Goal: Transaction & Acquisition: Subscribe to service/newsletter

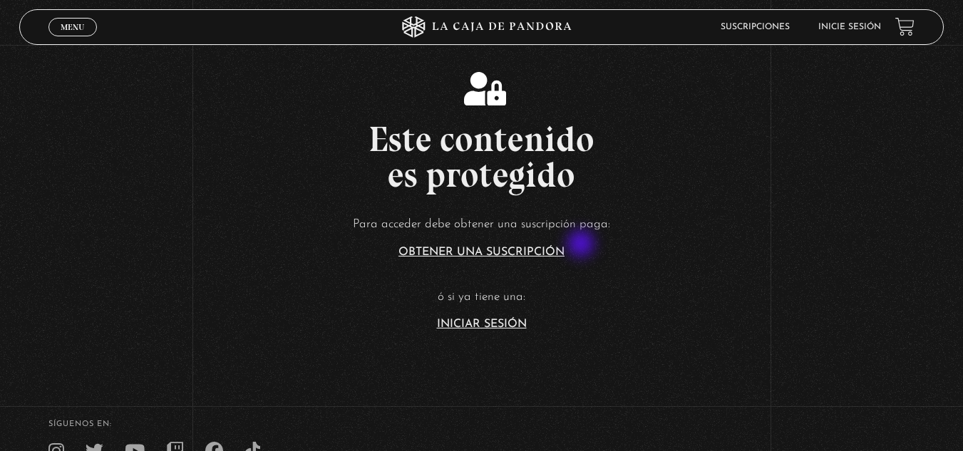
scroll to position [214, 0]
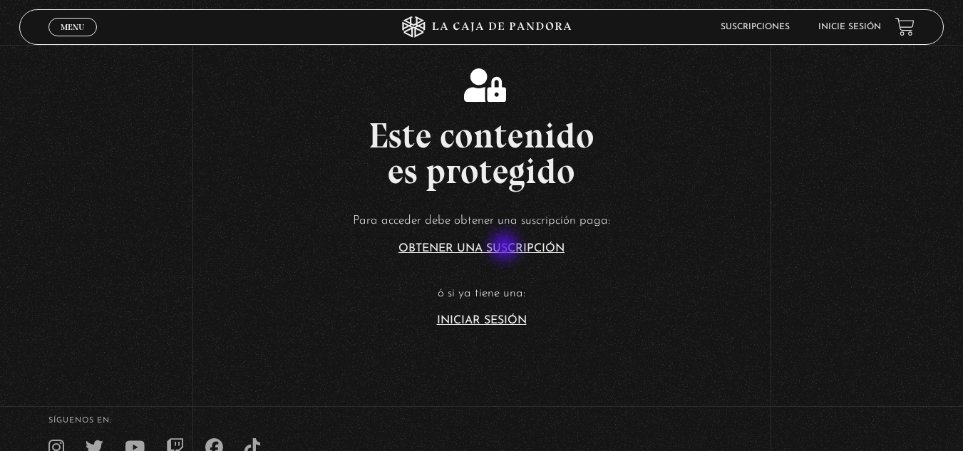
click at [506, 248] on link "Obtener una suscripción" at bounding box center [481, 248] width 166 height 11
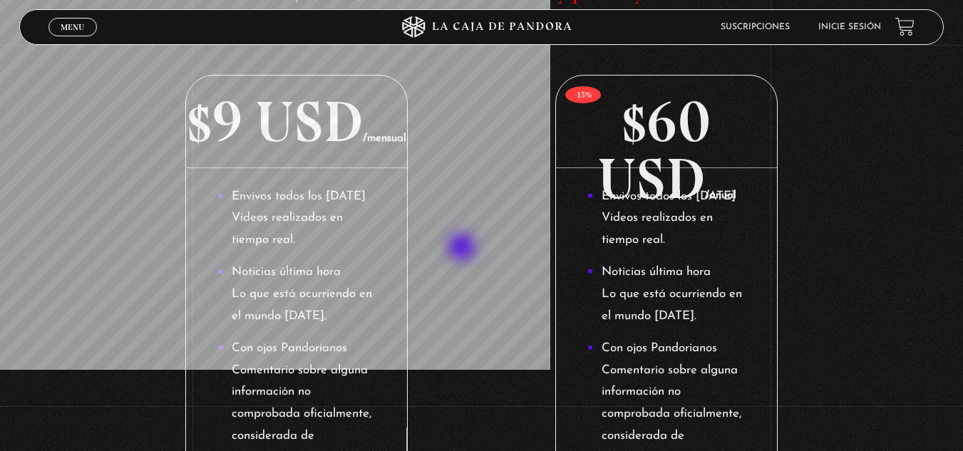
scroll to position [204, 0]
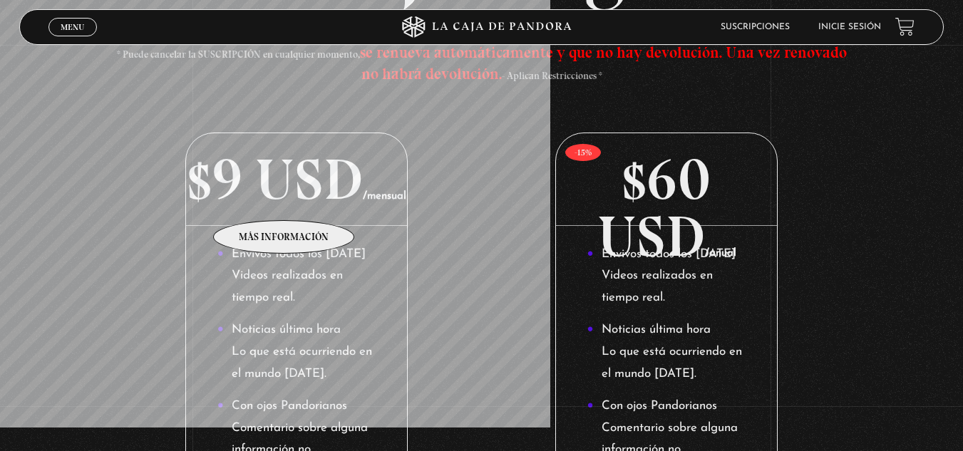
click at [274, 180] on p "$9 USD /mensual" at bounding box center [296, 179] width 220 height 93
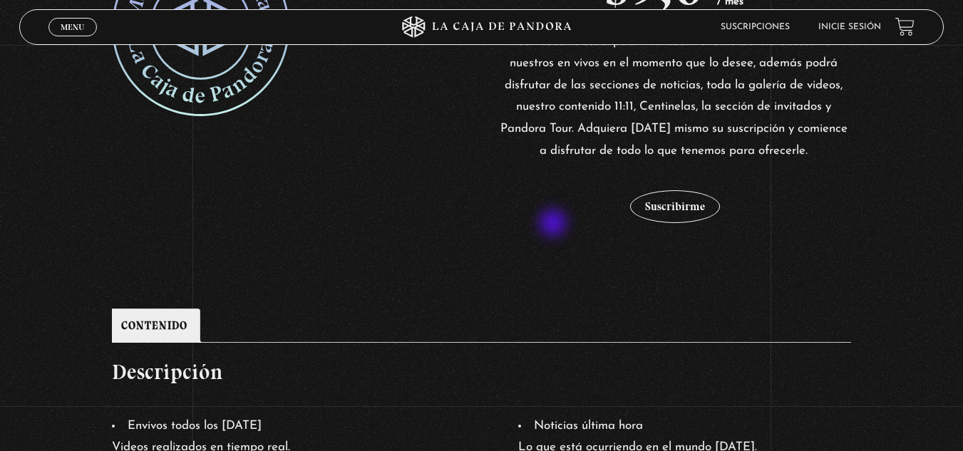
scroll to position [356, 0]
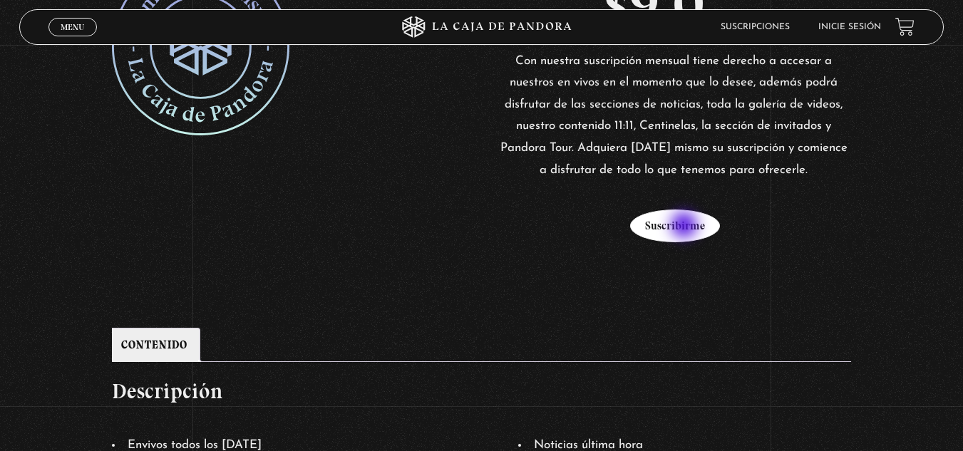
click at [686, 227] on button "Suscribirme" at bounding box center [675, 226] width 90 height 33
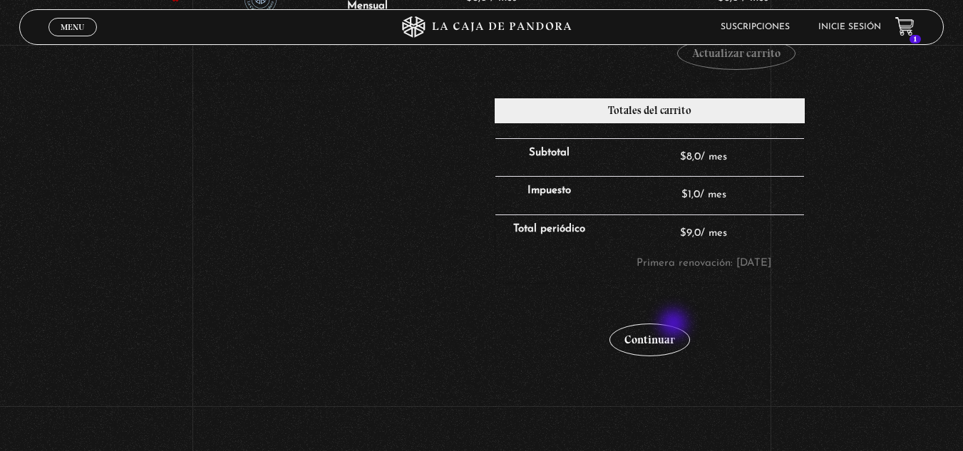
scroll to position [428, 0]
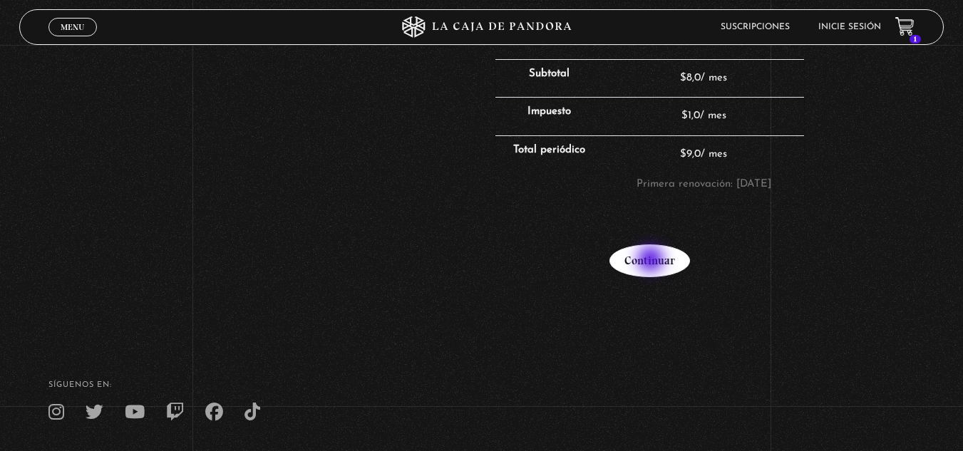
click at [652, 261] on link "Continuar" at bounding box center [649, 260] width 81 height 33
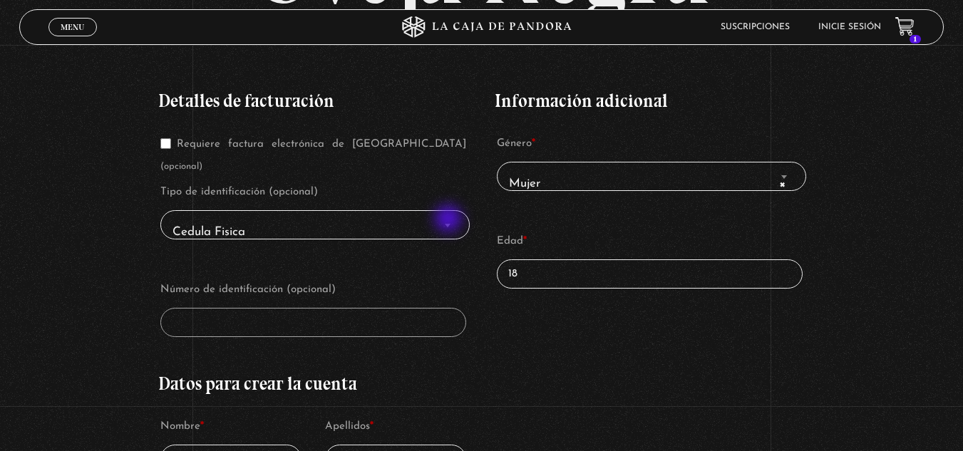
scroll to position [285, 0]
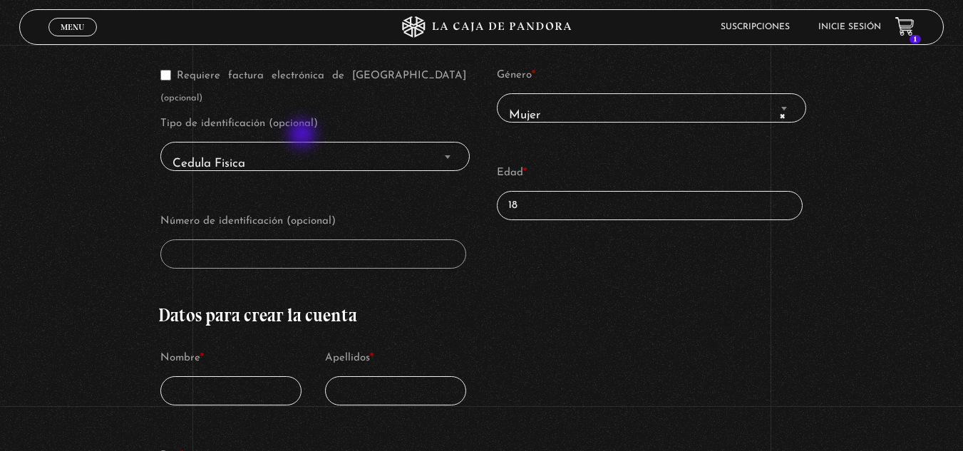
click at [304, 148] on span "Cedula Fisica" at bounding box center [315, 164] width 297 height 32
click at [231, 148] on span "Cedula Fisica" at bounding box center [315, 164] width 297 height 32
click at [423, 148] on span "Cedula Fisica" at bounding box center [315, 164] width 297 height 32
drag, startPoint x: 462, startPoint y: 130, endPoint x: 522, endPoint y: 120, distance: 60.7
click at [462, 148] on span "Cedula Fisica" at bounding box center [315, 164] width 297 height 32
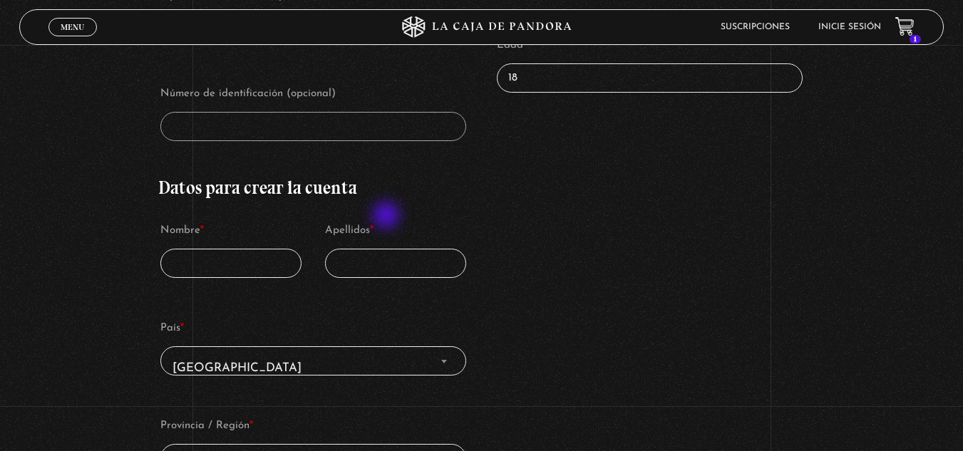
scroll to position [428, 0]
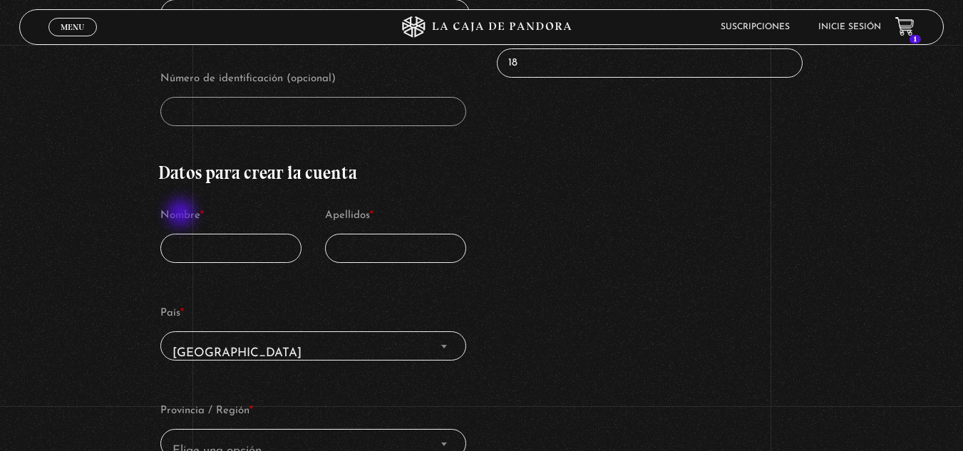
click at [182, 234] on input "Nombre *" at bounding box center [231, 248] width 142 height 29
type input "Alberto"
click at [436, 237] on input "Apellidos *" at bounding box center [396, 248] width 142 height 29
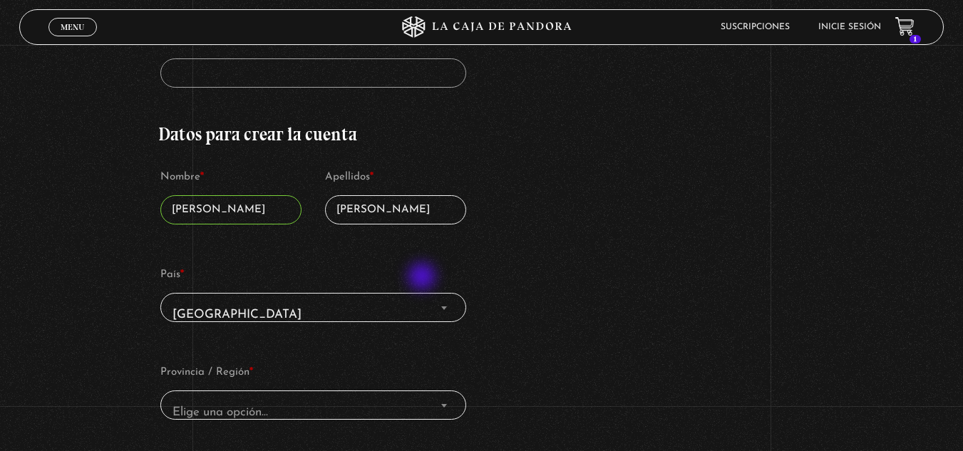
scroll to position [570, 0]
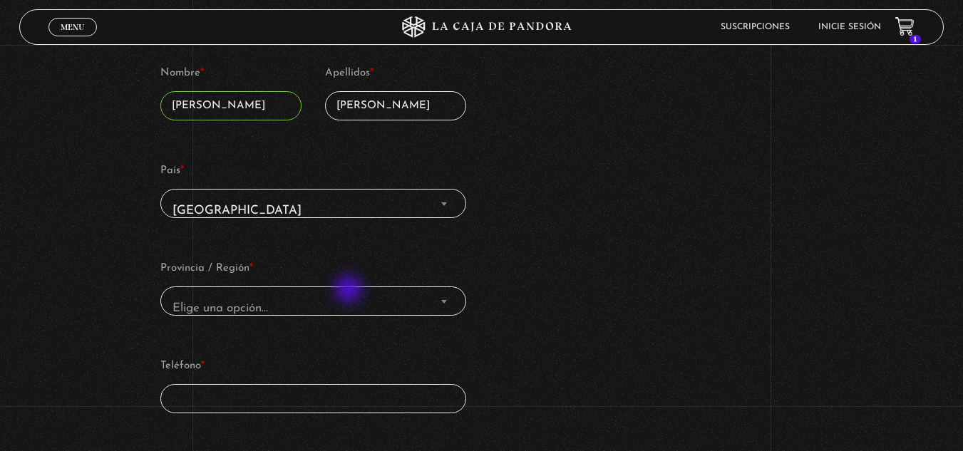
type input "Zambrano"
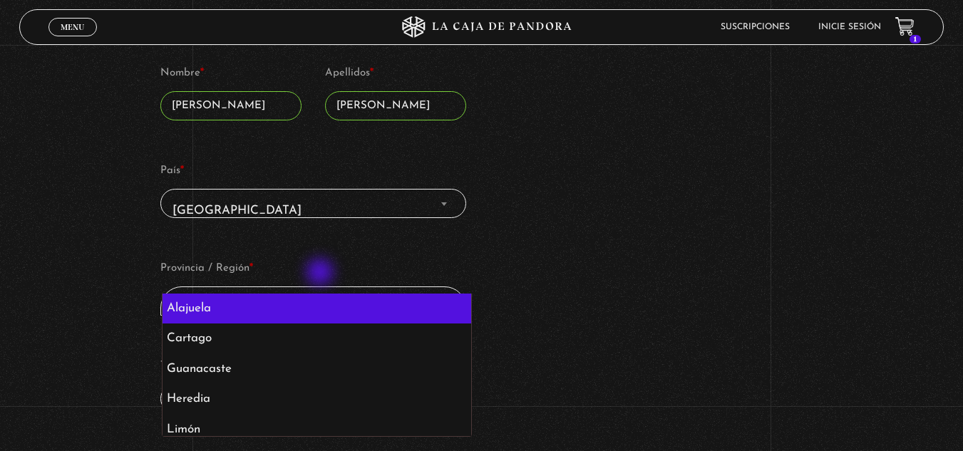
click at [321, 293] on span "Elige una opción…" at bounding box center [314, 309] width 294 height 32
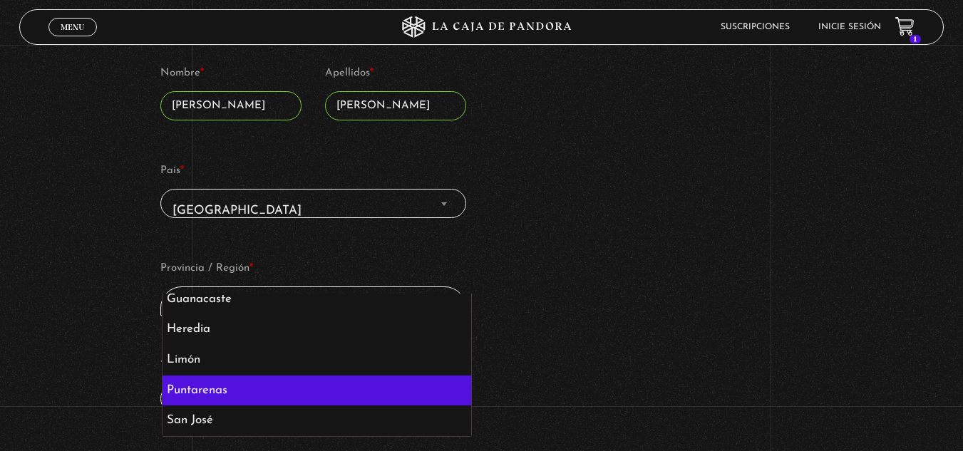
scroll to position [0, 0]
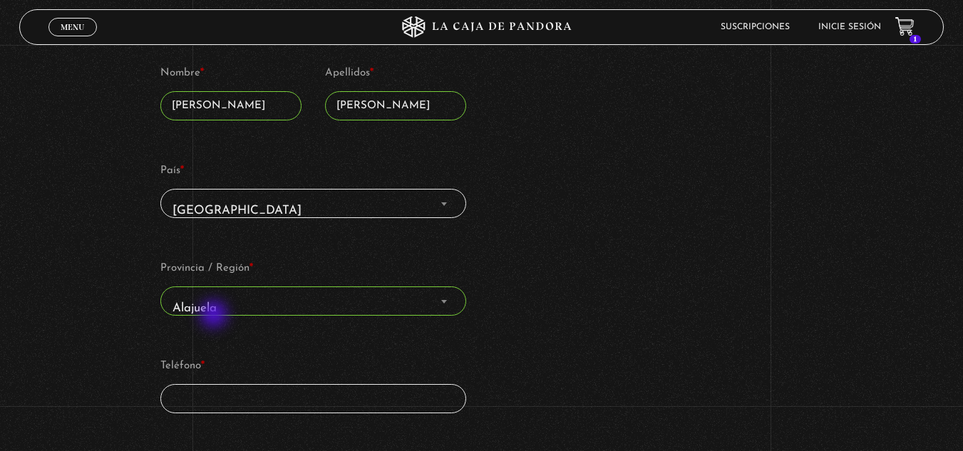
select select "CR-A"
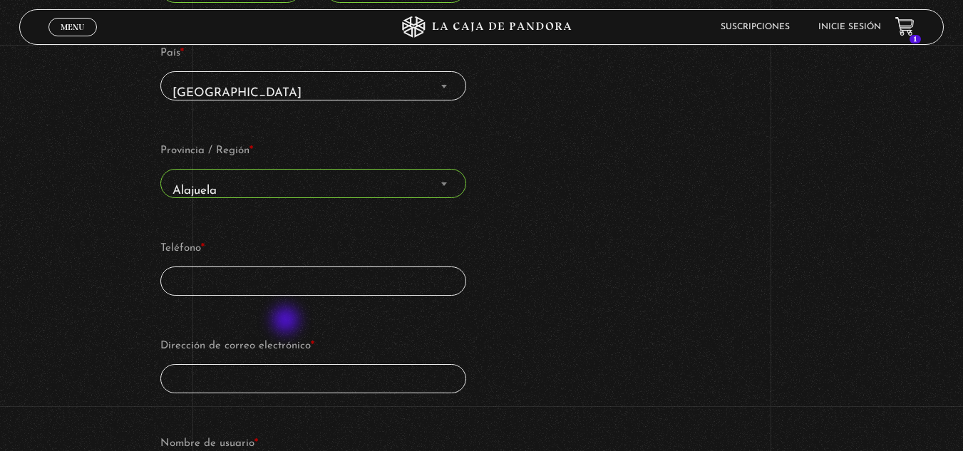
scroll to position [713, 0]
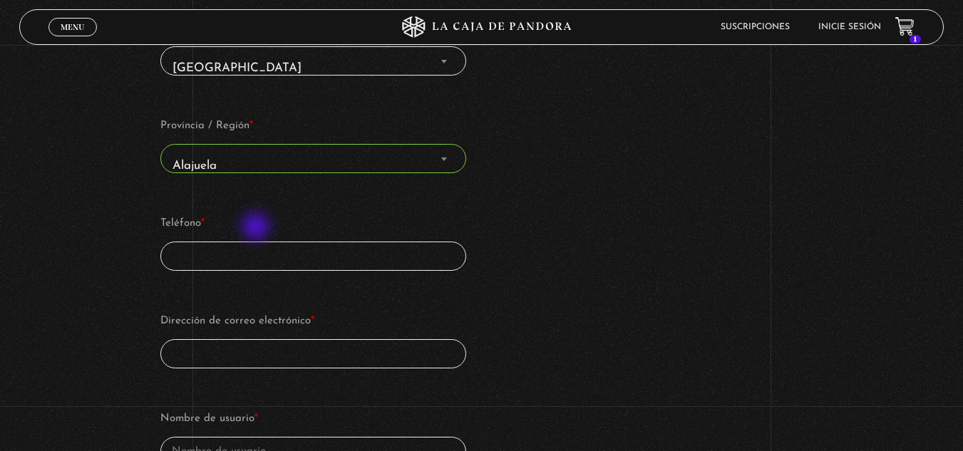
click at [257, 242] on input "Teléfono *" at bounding box center [313, 256] width 306 height 29
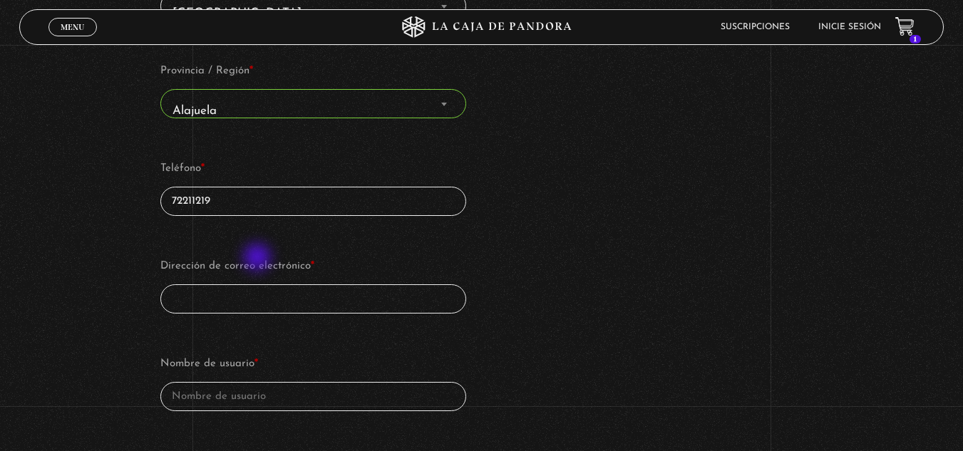
scroll to position [784, 0]
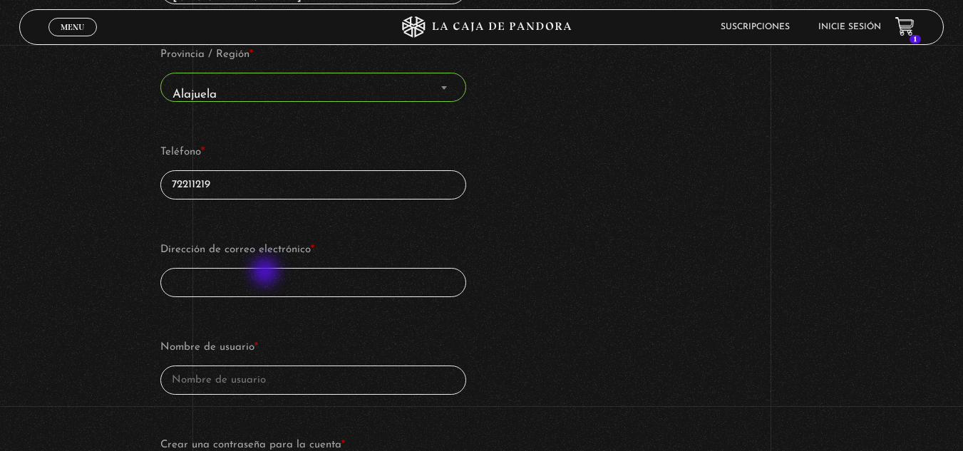
type input "72211219"
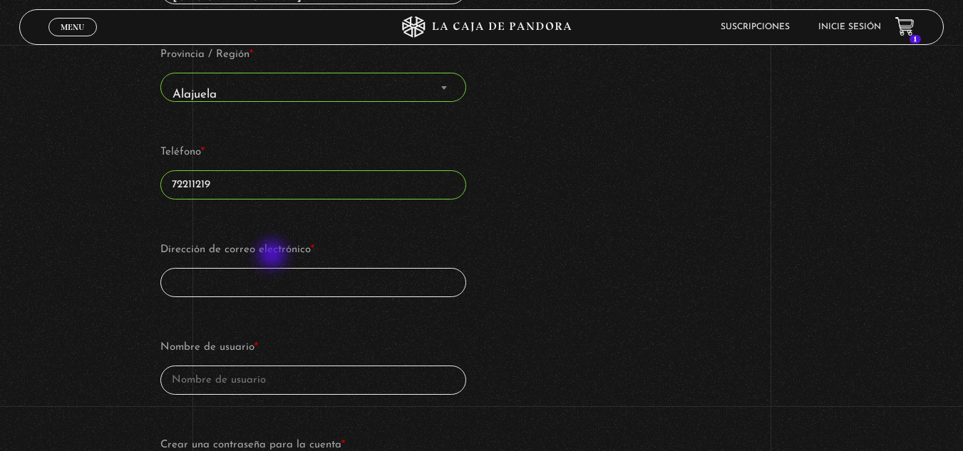
click at [274, 268] on input "Dirección de correo electrónico *" at bounding box center [313, 282] width 306 height 29
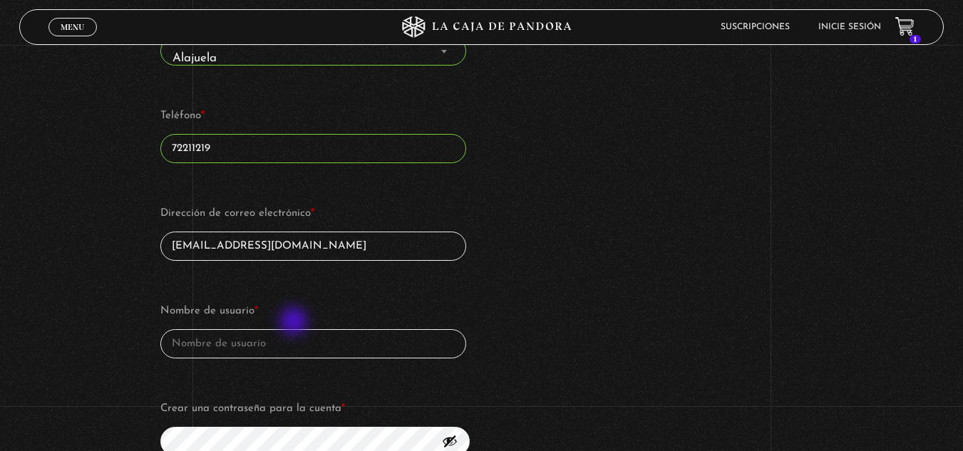
scroll to position [855, 0]
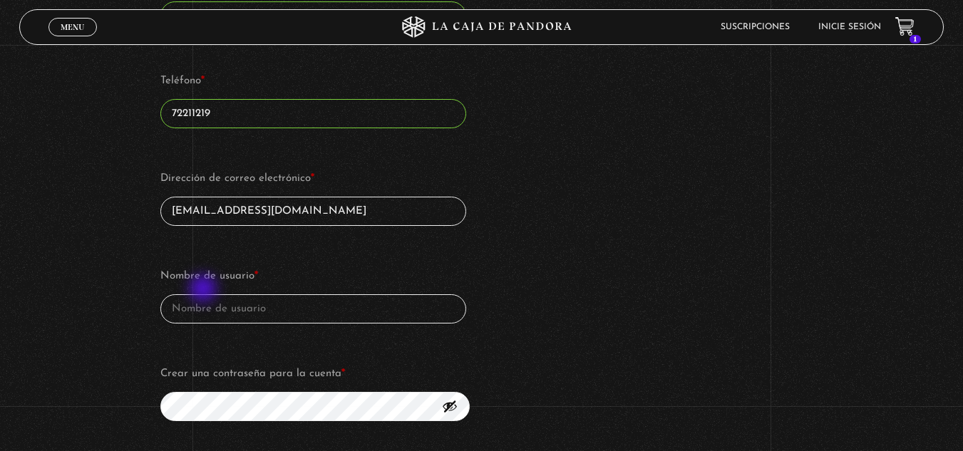
type input "alberjosezam@gmail.com"
click at [204, 294] on input "Nombre de usuario *" at bounding box center [313, 308] width 306 height 29
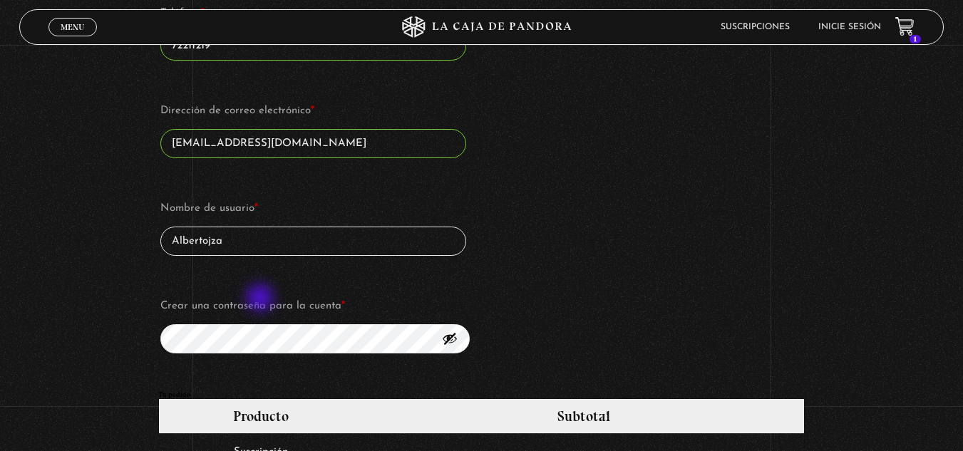
scroll to position [927, 0]
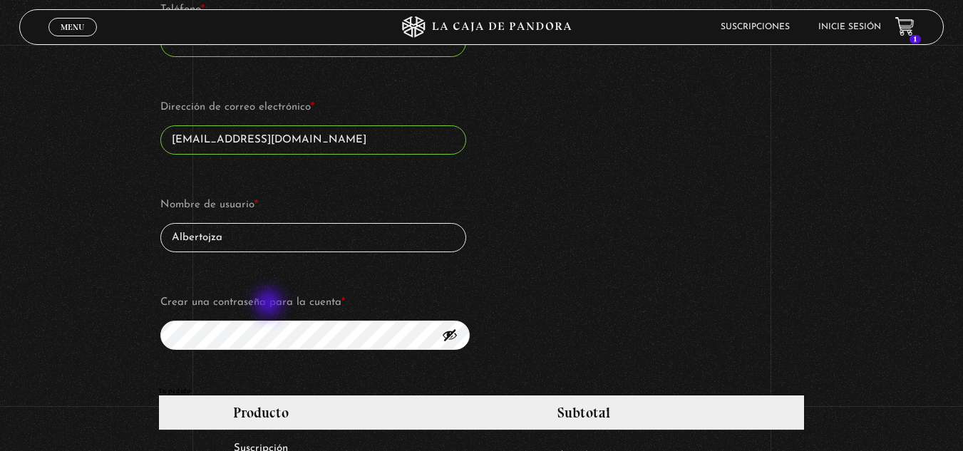
type input "Albertojza"
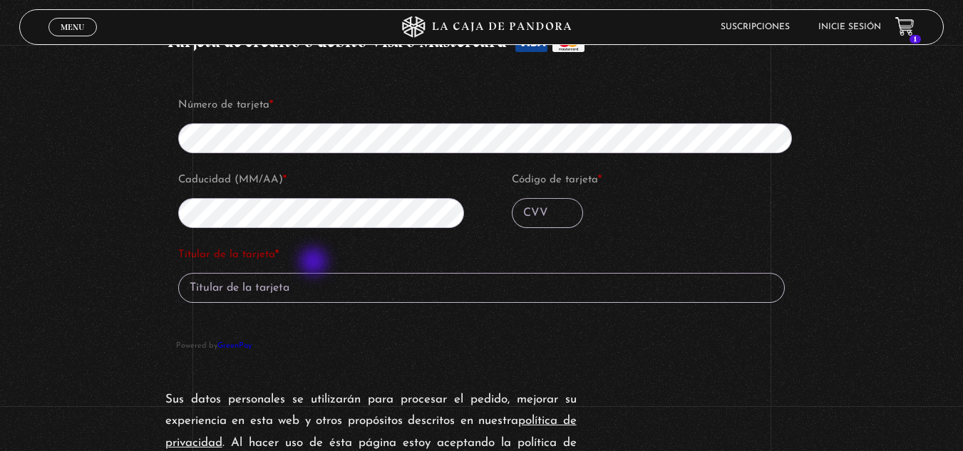
scroll to position [1555, 0]
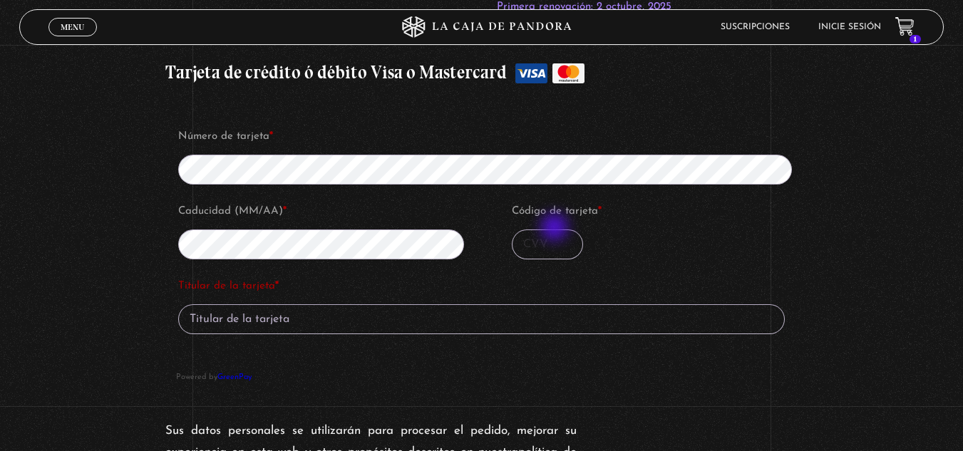
click at [556, 230] on input "Código de tarjeta *" at bounding box center [547, 245] width 71 height 30
click at [343, 314] on p "Titular de la tarjeta *" at bounding box center [481, 305] width 611 height 63
type input "091"
click at [342, 306] on input "Titular de la tarjeta *" at bounding box center [481, 319] width 607 height 30
type input "Alberto Zambrano A"
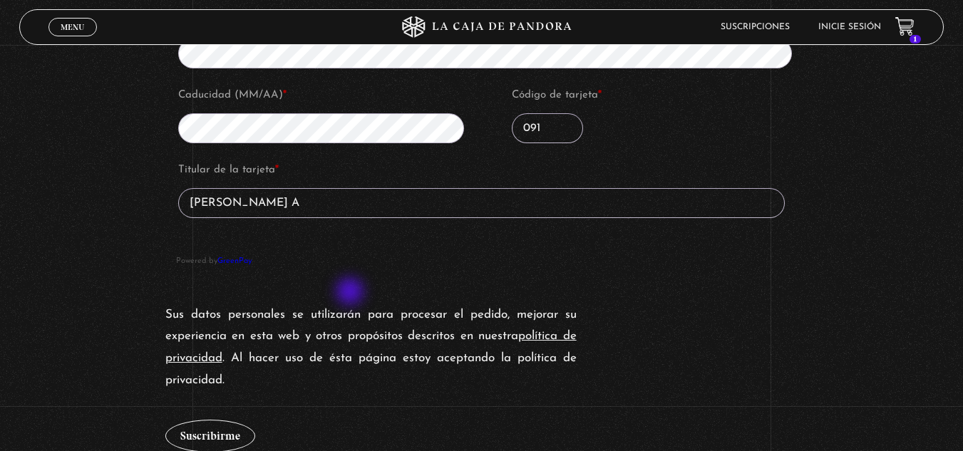
scroll to position [1698, 0]
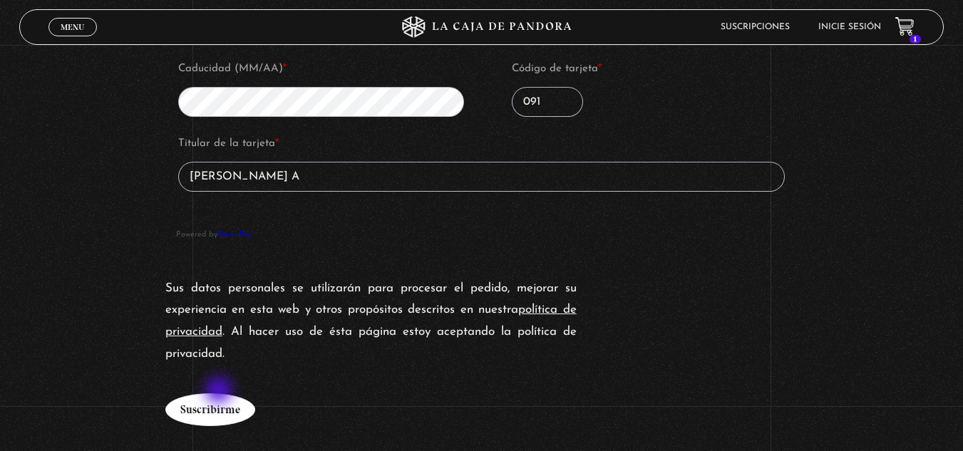
click at [221, 393] on button "Suscribirme" at bounding box center [210, 409] width 90 height 33
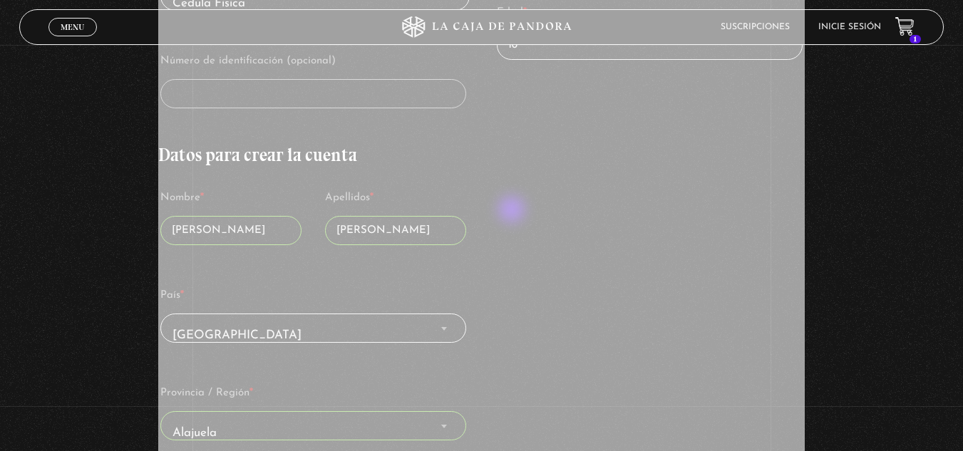
scroll to position [554, 0]
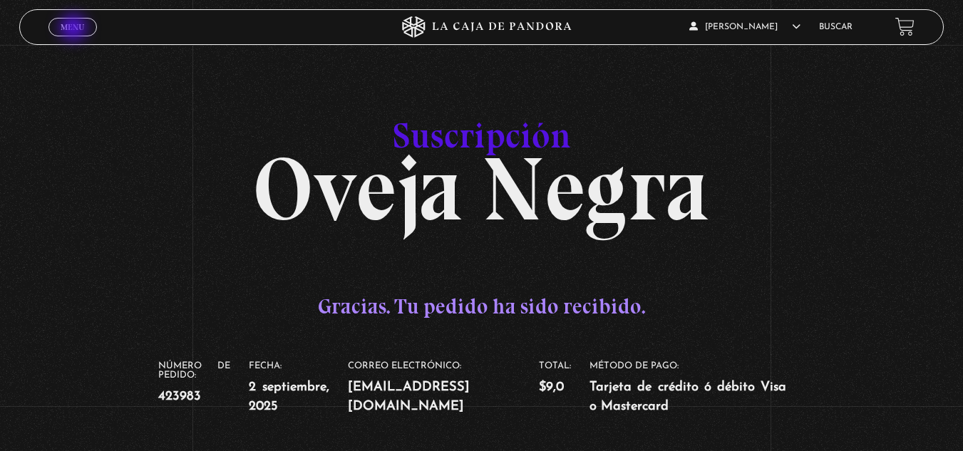
click at [74, 29] on span "Menu" at bounding box center [73, 27] width 24 height 9
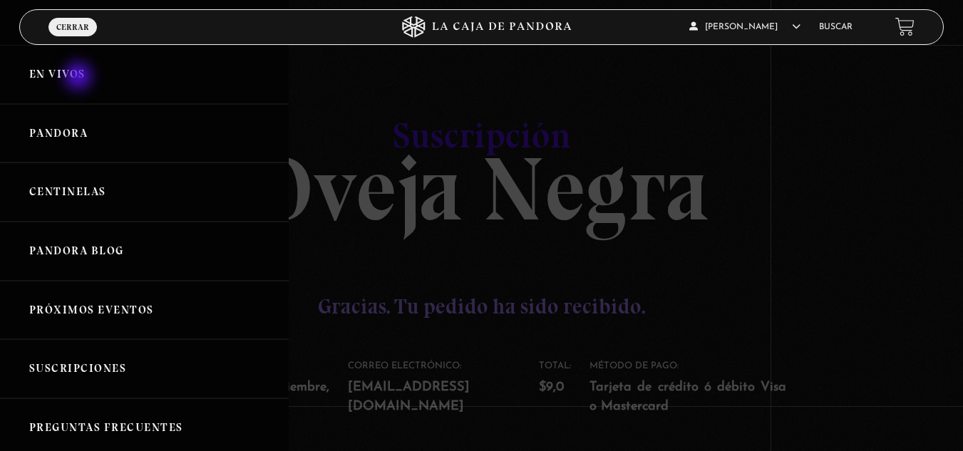
click at [77, 77] on link "En vivos" at bounding box center [144, 74] width 289 height 59
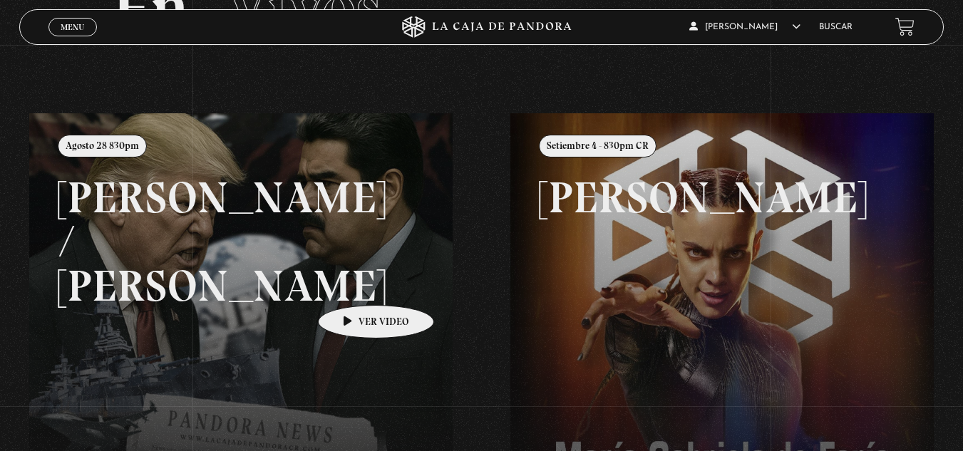
scroll to position [63, 0]
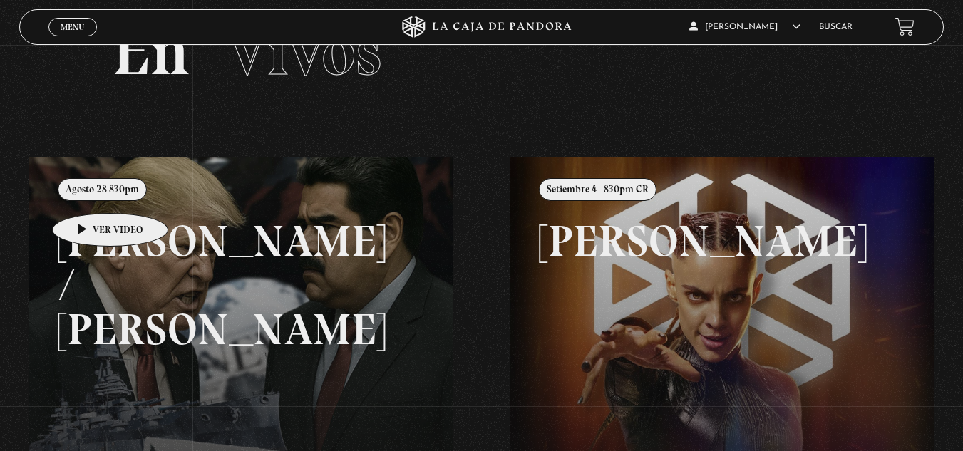
click at [88, 192] on link at bounding box center [510, 382] width 963 height 451
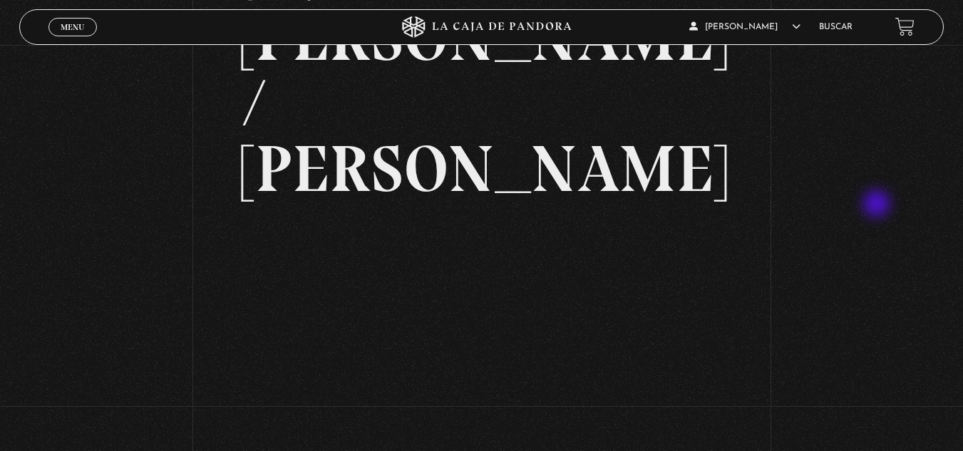
scroll to position [61, 0]
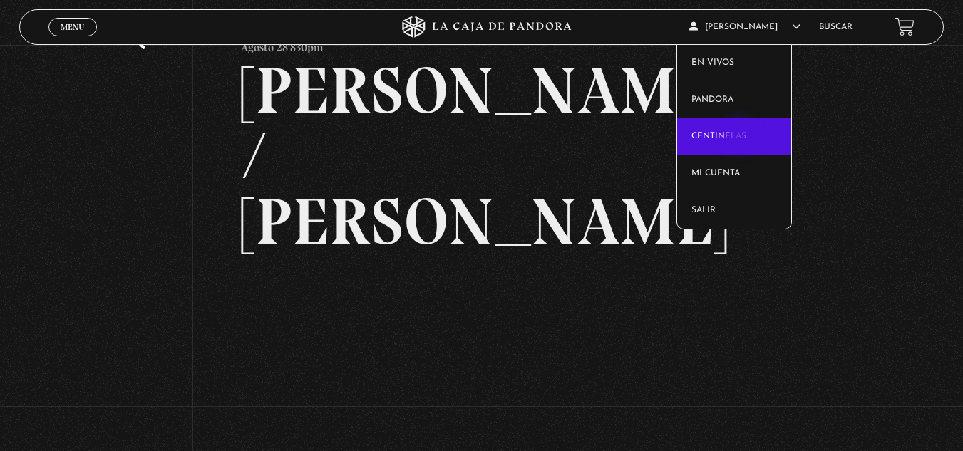
click at [740, 137] on link "Centinelas" at bounding box center [734, 136] width 114 height 37
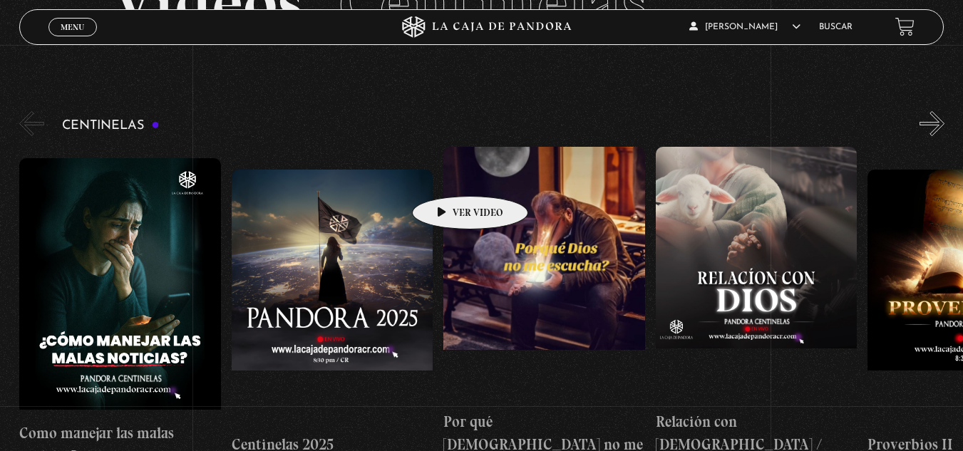
scroll to position [143, 0]
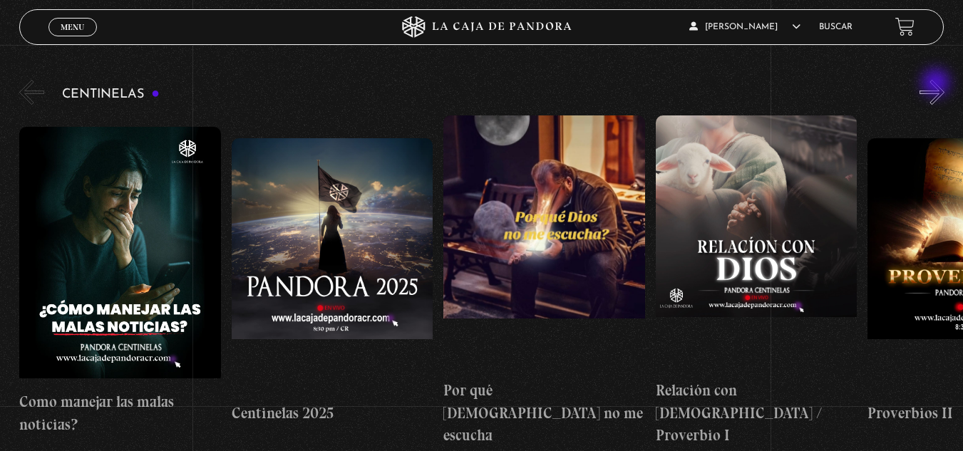
click at [937, 84] on button "»" at bounding box center [931, 92] width 25 height 25
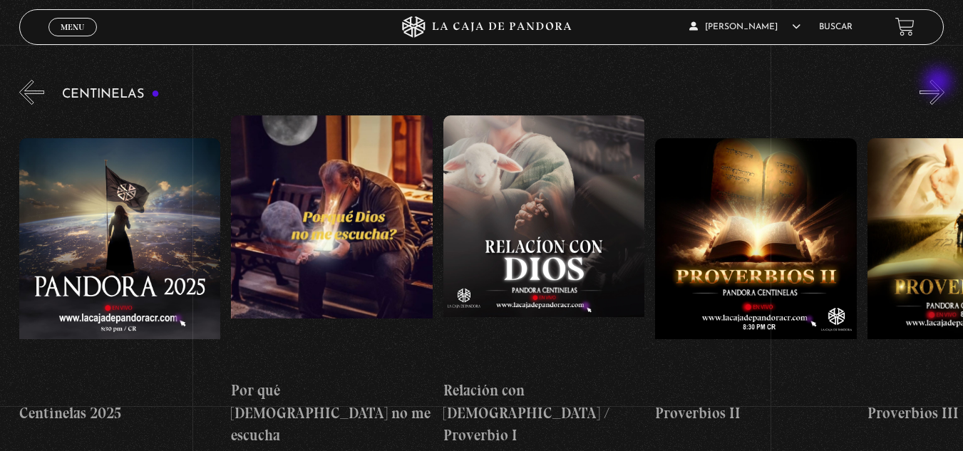
click at [939, 83] on button "»" at bounding box center [931, 92] width 25 height 25
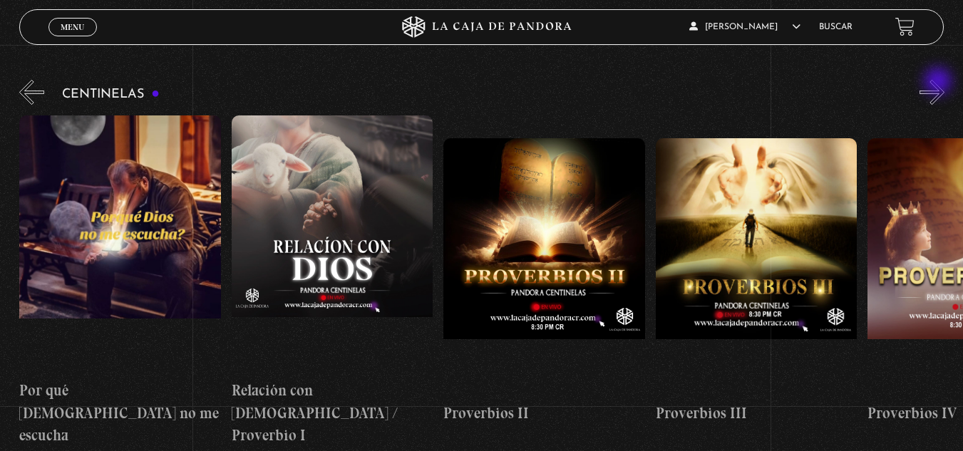
click at [939, 82] on button "»" at bounding box center [931, 92] width 25 height 25
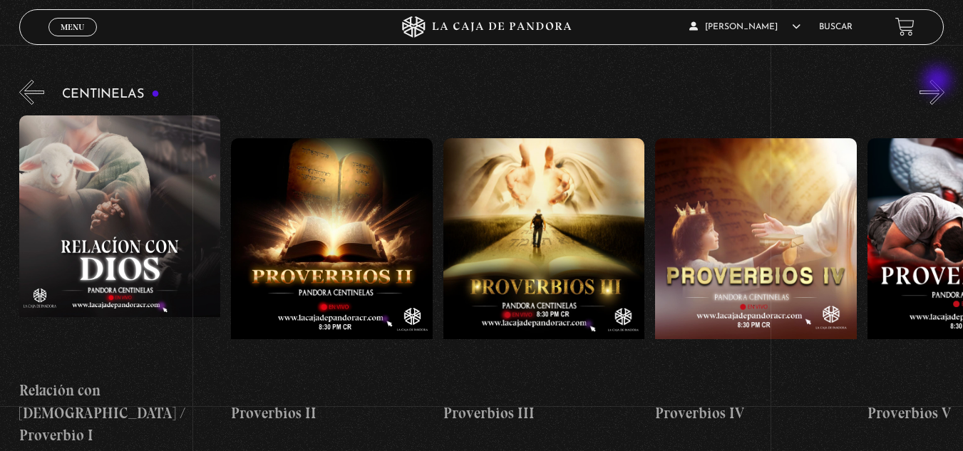
click at [938, 81] on button "»" at bounding box center [931, 92] width 25 height 25
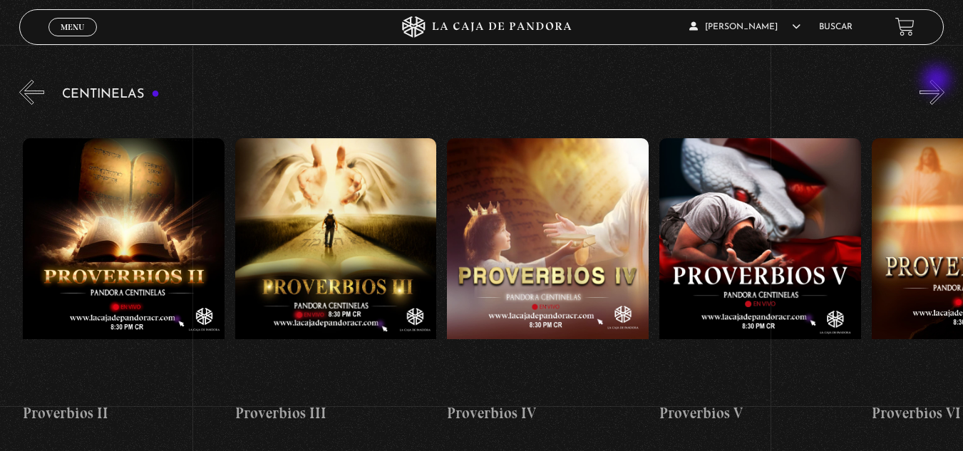
click at [937, 81] on button "»" at bounding box center [931, 92] width 25 height 25
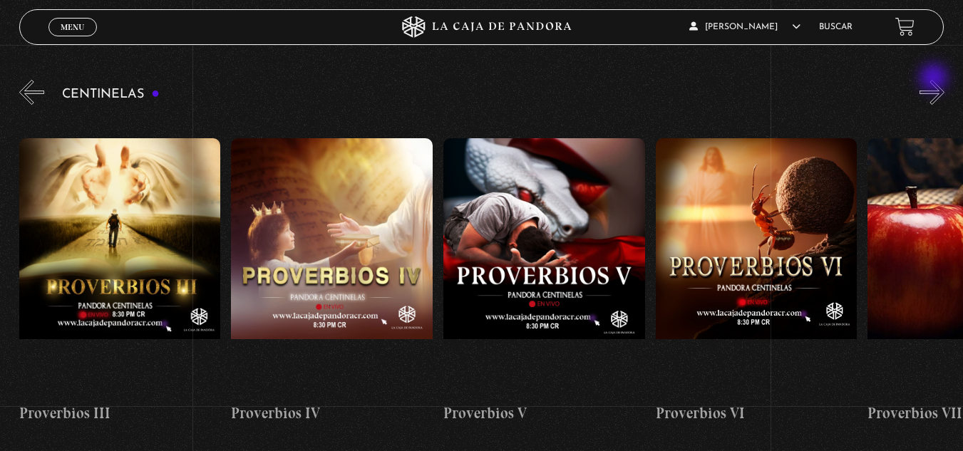
click at [935, 80] on button "»" at bounding box center [931, 92] width 25 height 25
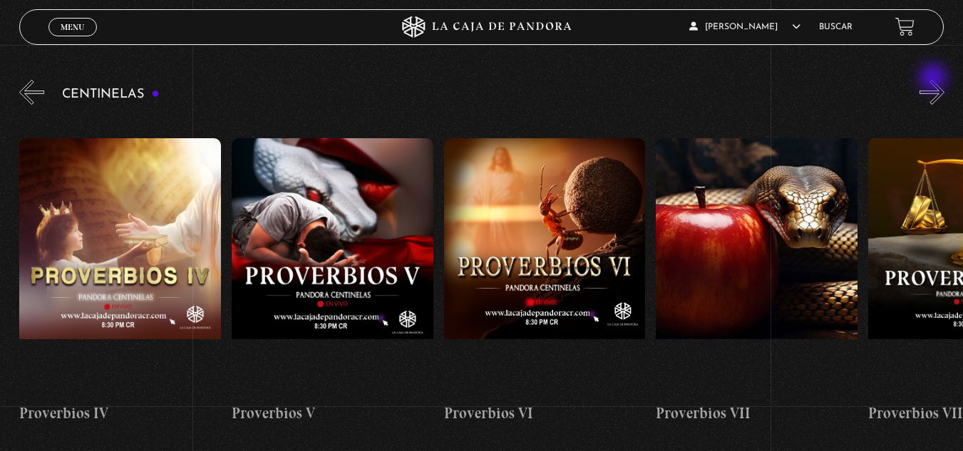
click at [934, 80] on button "»" at bounding box center [931, 92] width 25 height 25
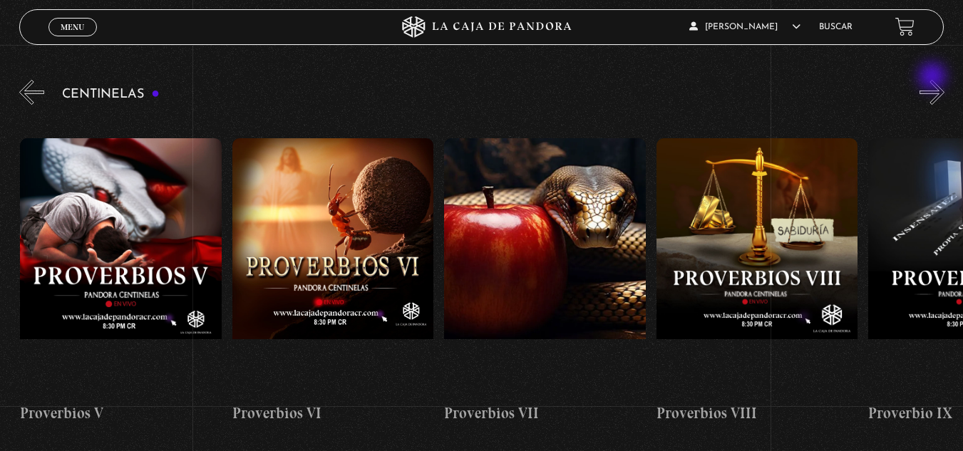
scroll to position [0, 1485]
click at [933, 77] on div "Centinelas" at bounding box center [491, 262] width 944 height 370
click at [944, 93] on button "»" at bounding box center [931, 92] width 25 height 25
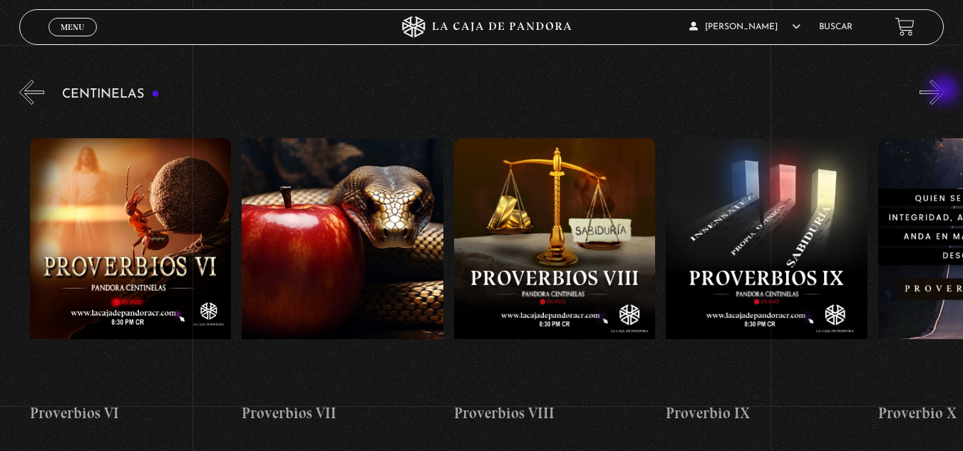
click at [944, 91] on button "»" at bounding box center [931, 92] width 25 height 25
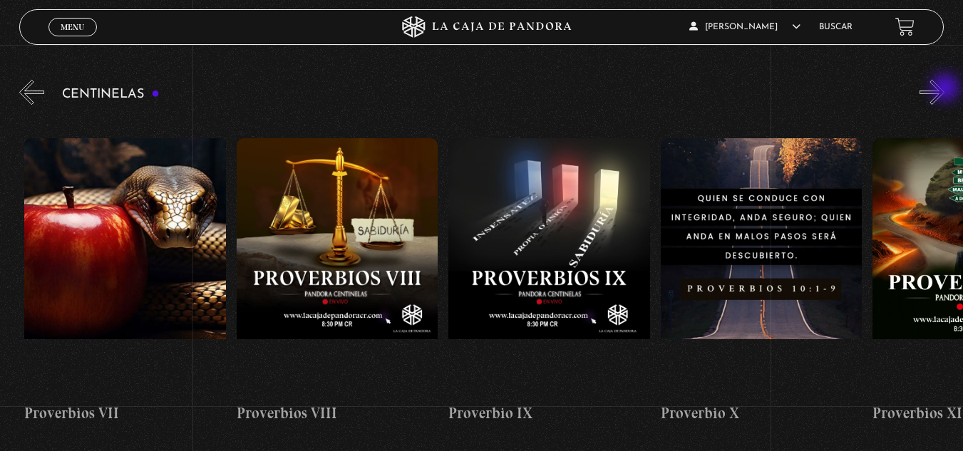
click at [944, 89] on button "»" at bounding box center [931, 92] width 25 height 25
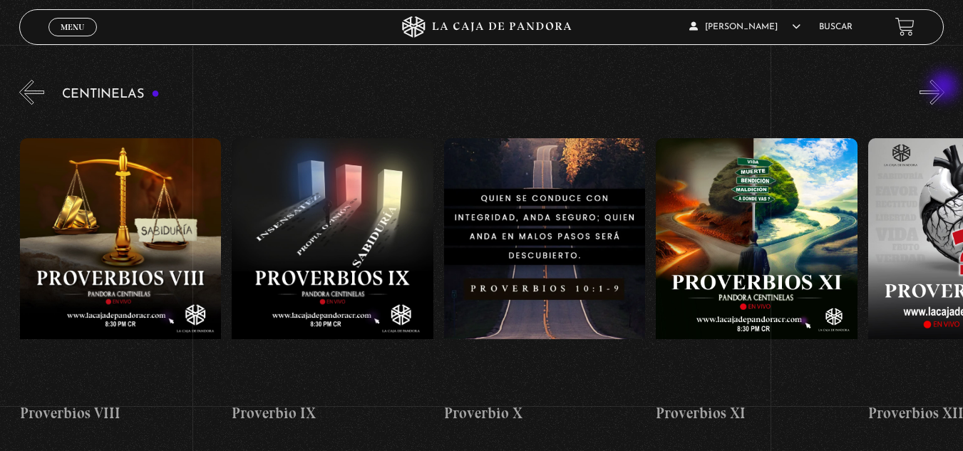
click at [944, 88] on button "»" at bounding box center [931, 92] width 25 height 25
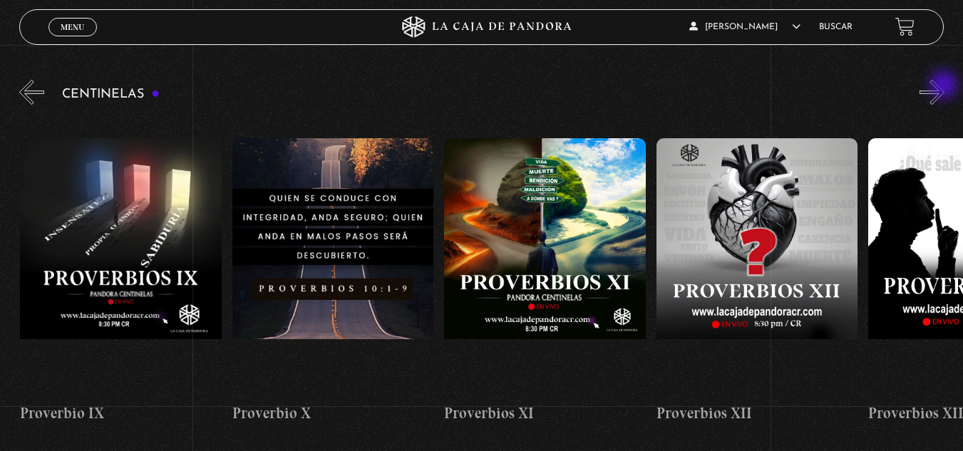
click at [944, 86] on button "»" at bounding box center [931, 92] width 25 height 25
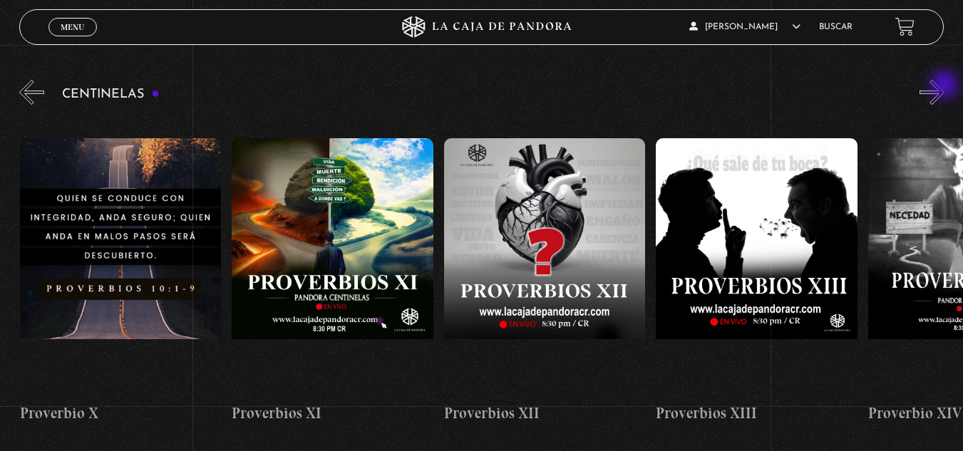
click at [944, 86] on button "»" at bounding box center [931, 92] width 25 height 25
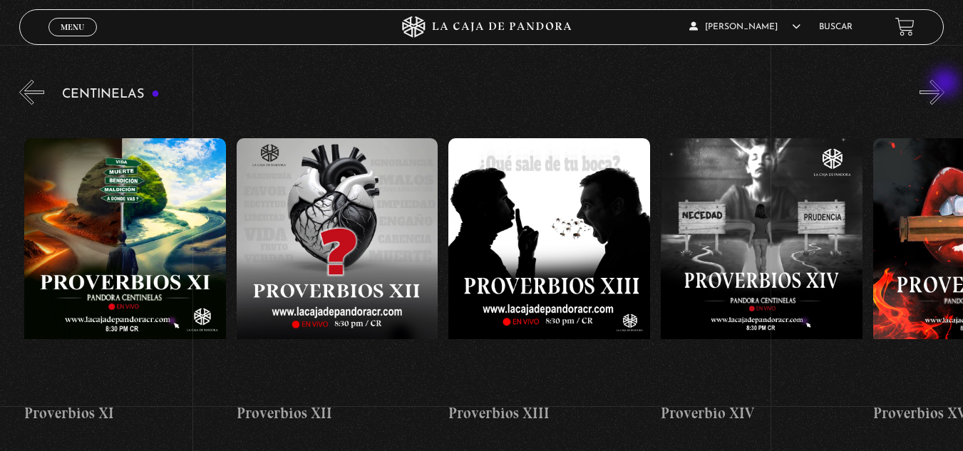
click at [944, 83] on button "»" at bounding box center [931, 92] width 25 height 25
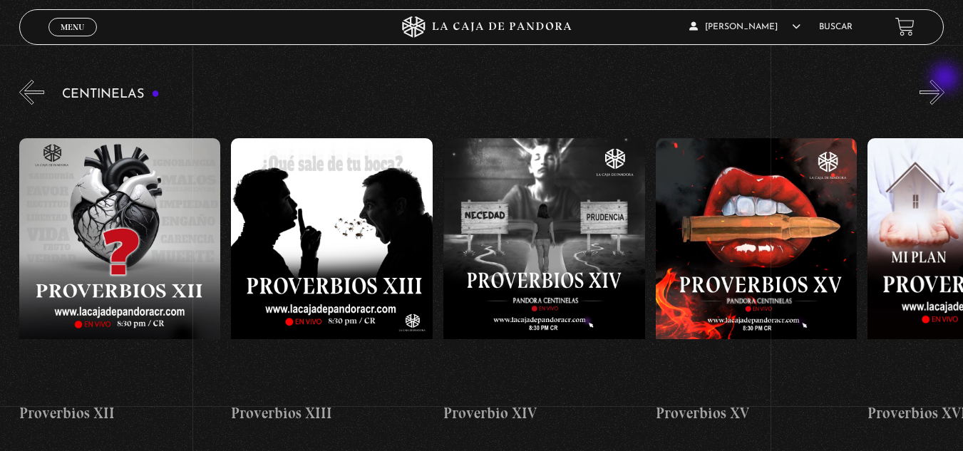
click at [944, 80] on button "»" at bounding box center [931, 92] width 25 height 25
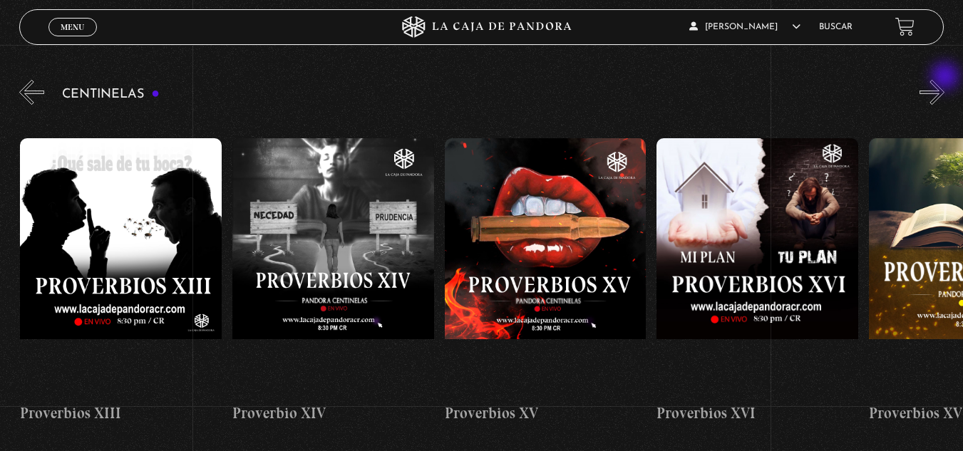
scroll to position [0, 3181]
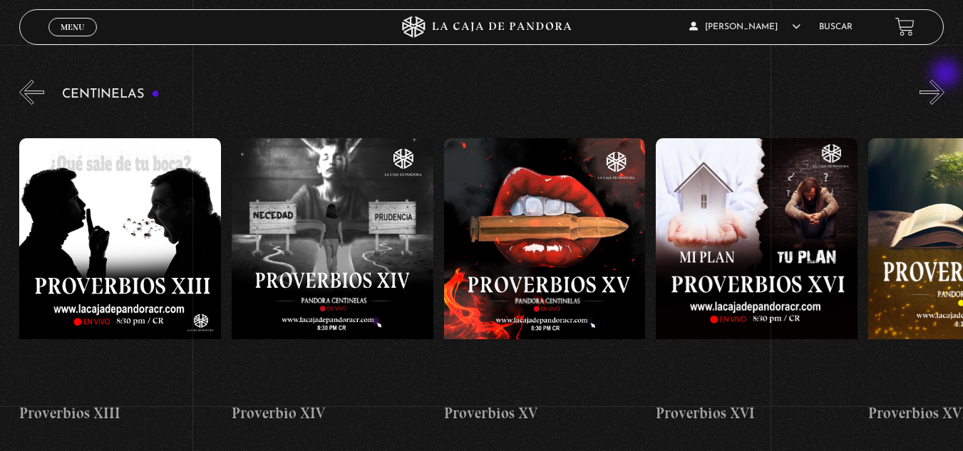
click at [944, 93] on button "»" at bounding box center [931, 92] width 25 height 25
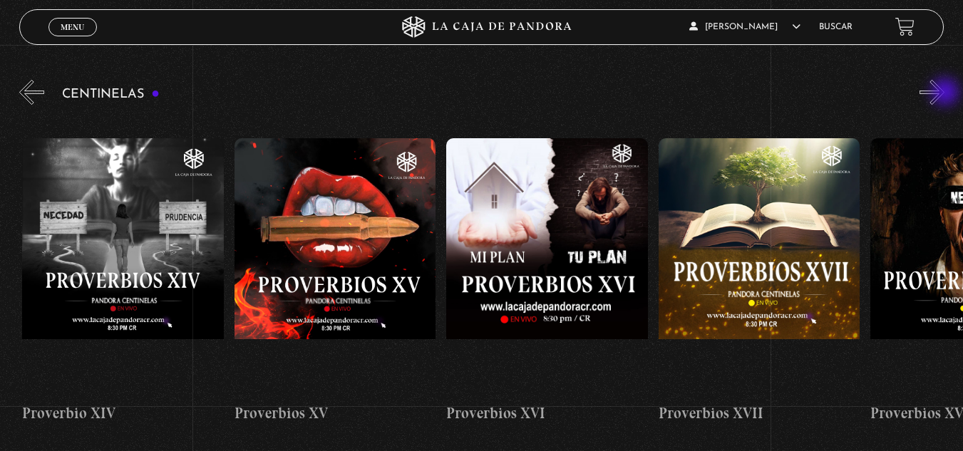
click at [944, 93] on button "»" at bounding box center [931, 92] width 25 height 25
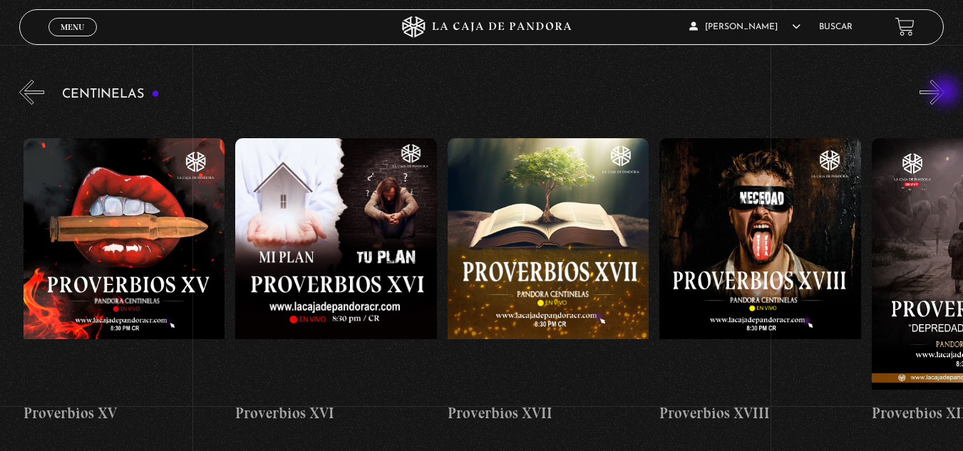
click at [944, 93] on button "»" at bounding box center [931, 92] width 25 height 25
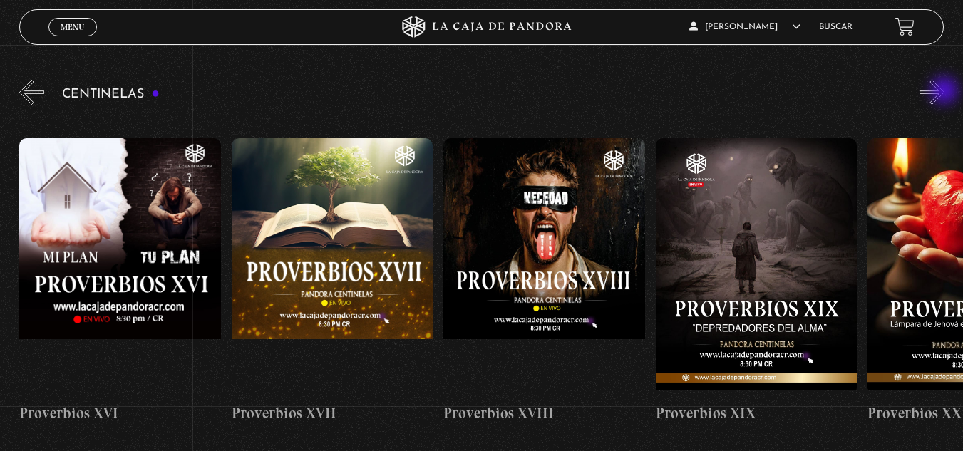
click at [944, 92] on button "»" at bounding box center [931, 92] width 25 height 25
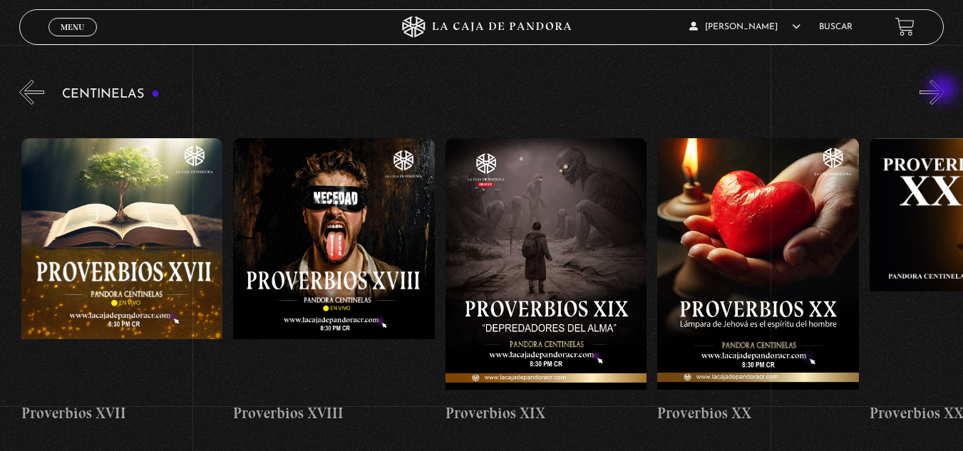
click at [944, 91] on button "»" at bounding box center [931, 92] width 25 height 25
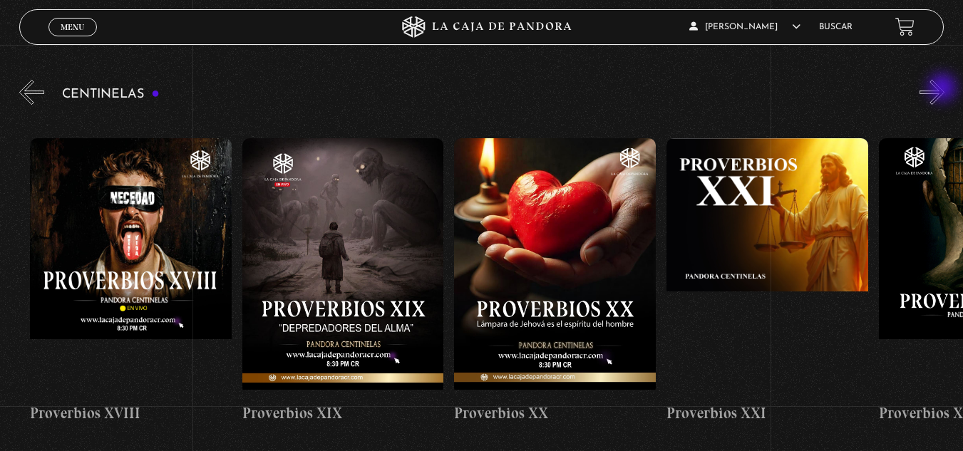
click at [944, 89] on button "»" at bounding box center [931, 92] width 25 height 25
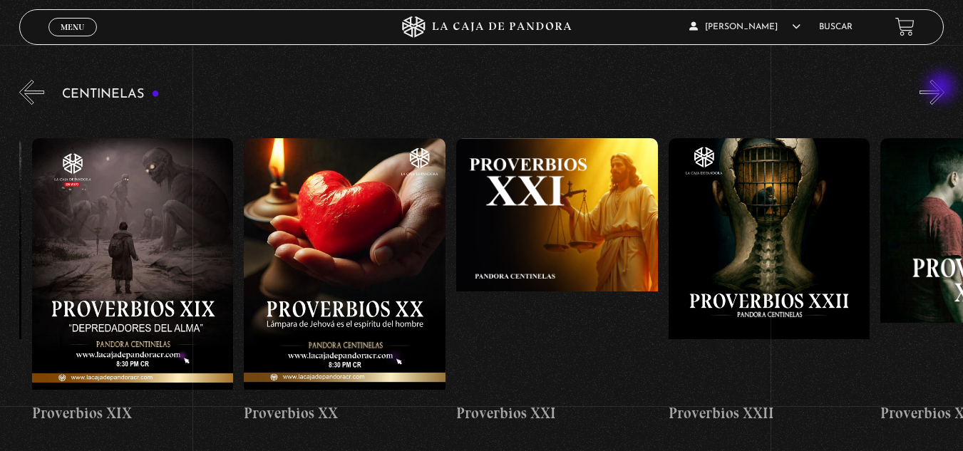
click at [942, 88] on button "»" at bounding box center [931, 92] width 25 height 25
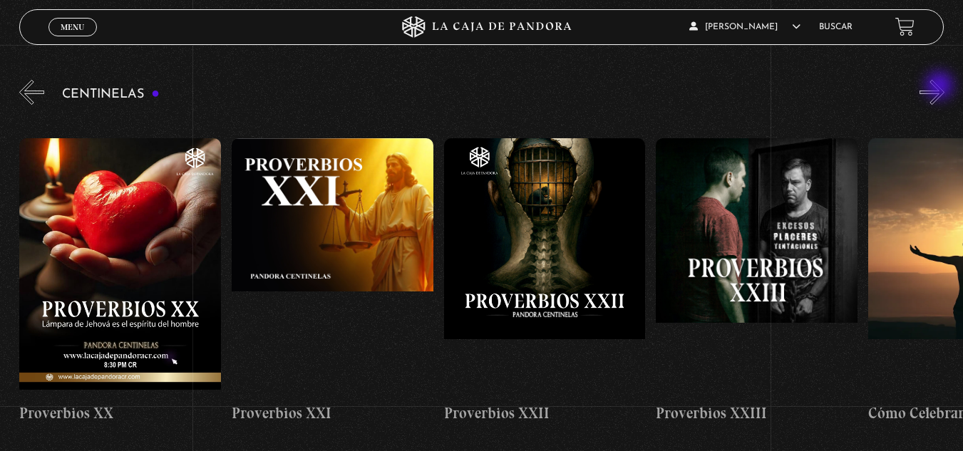
click at [941, 87] on button "»" at bounding box center [931, 92] width 25 height 25
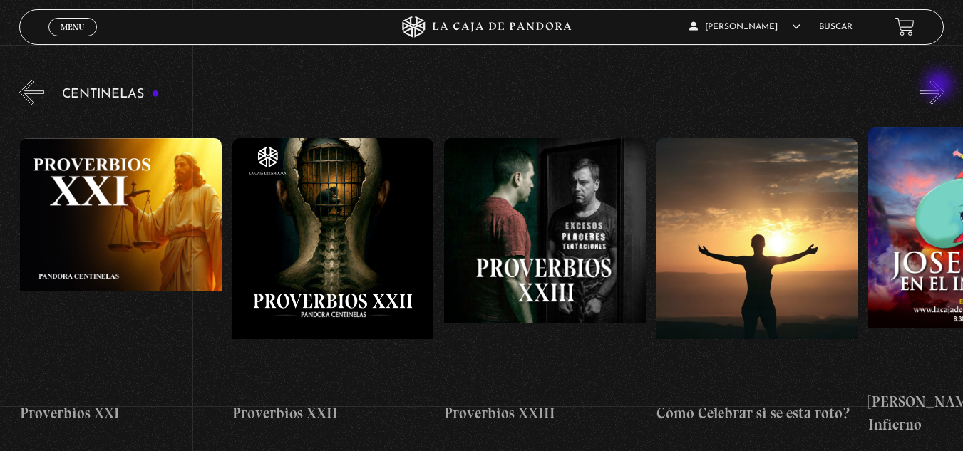
click at [940, 86] on button "»" at bounding box center [931, 92] width 25 height 25
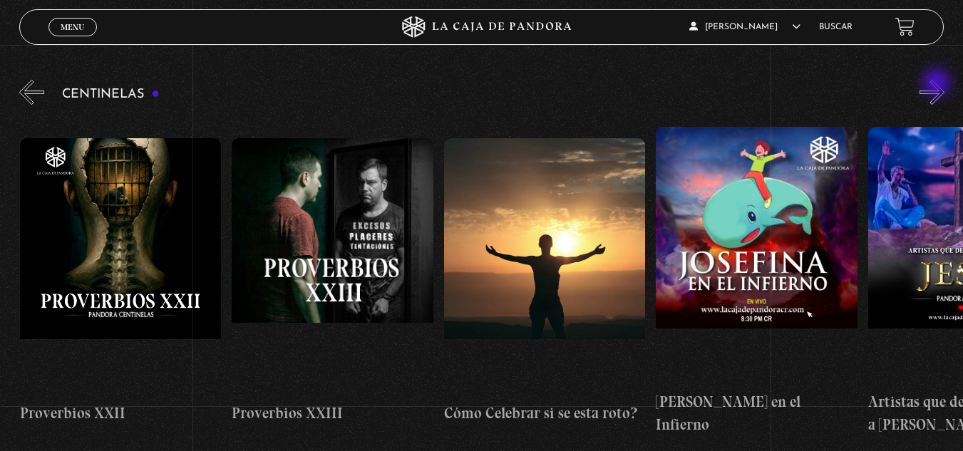
scroll to position [0, 5090]
click at [937, 83] on button "»" at bounding box center [931, 92] width 25 height 25
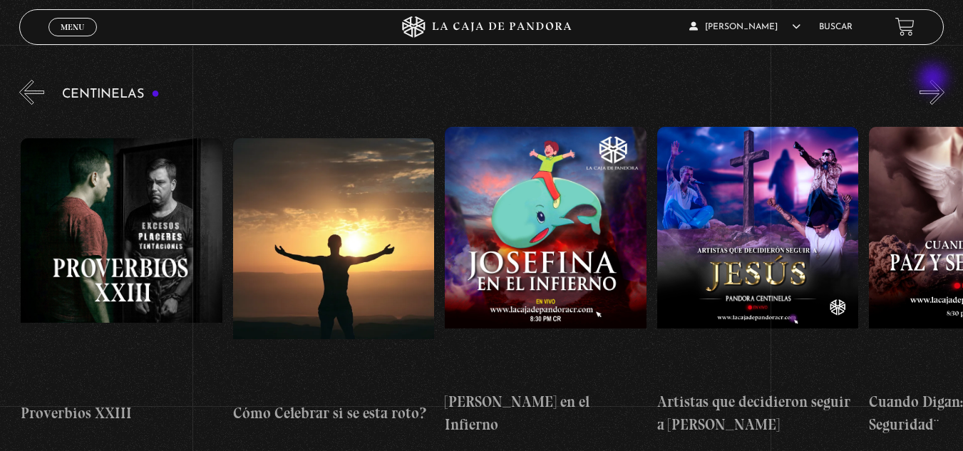
scroll to position [0, 5302]
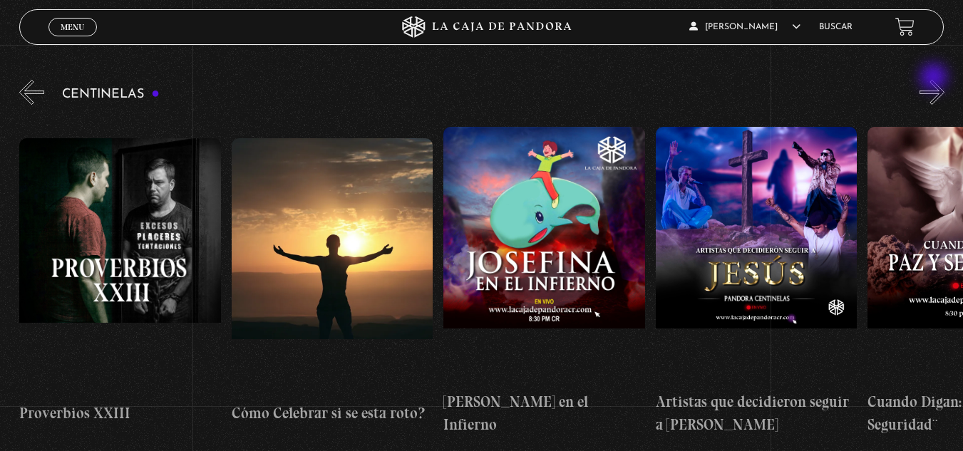
click at [935, 80] on button "»" at bounding box center [931, 92] width 25 height 25
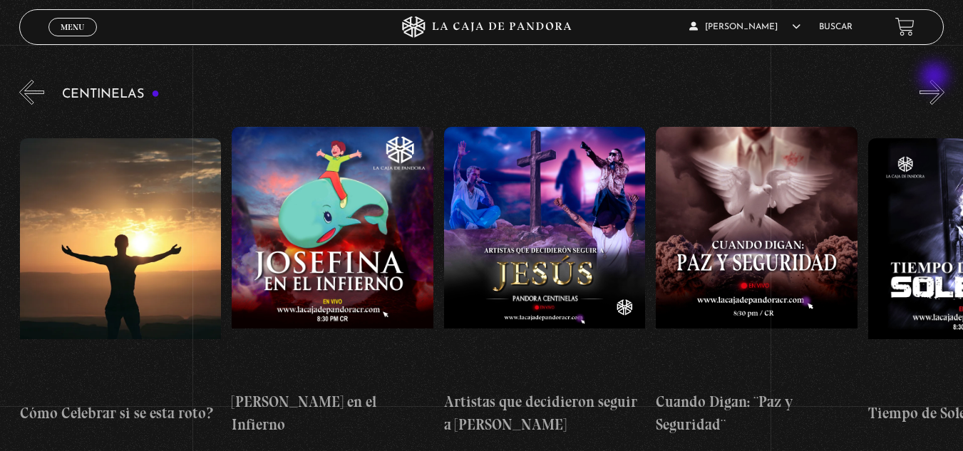
scroll to position [0, 5514]
click at [934, 76] on div "Menu Cerrar [PERSON_NAME] En vivos Pandora Centinelas Mi cuenta Salir [GEOGRAPH…" at bounding box center [481, 354] width 963 height 905
click at [944, 96] on button "»" at bounding box center [931, 92] width 25 height 25
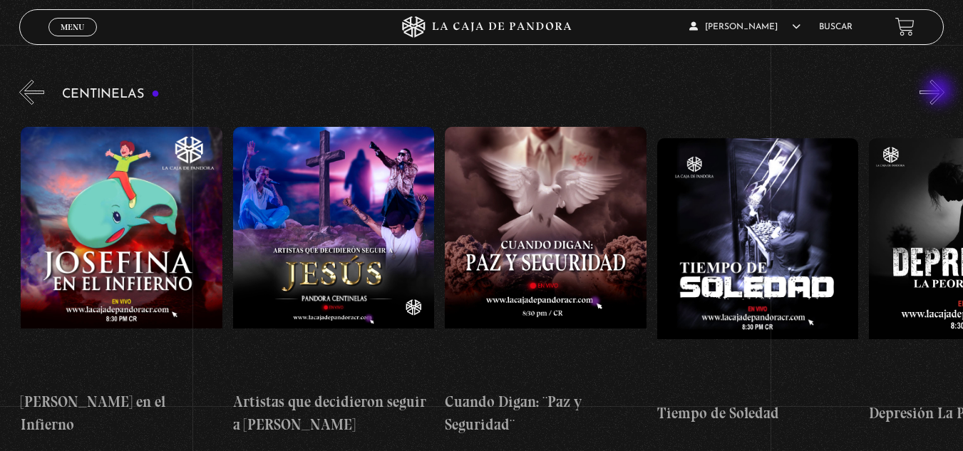
scroll to position [0, 5727]
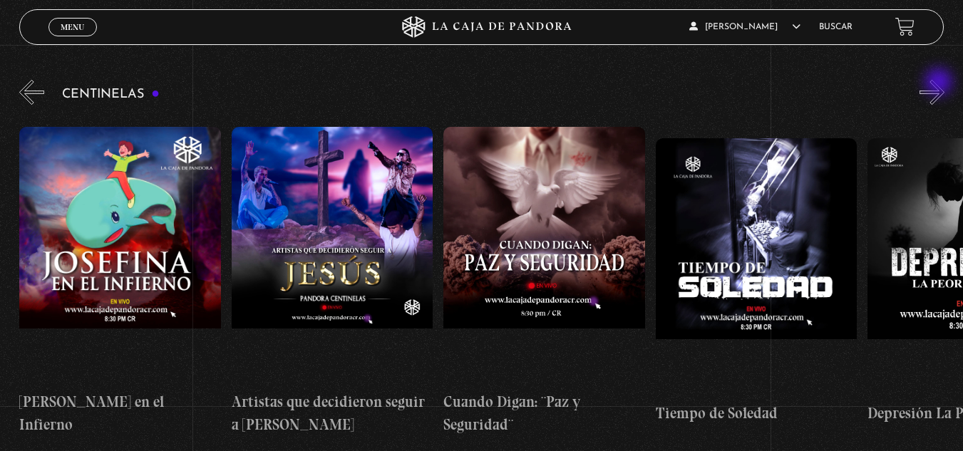
click at [940, 83] on button "»" at bounding box center [931, 92] width 25 height 25
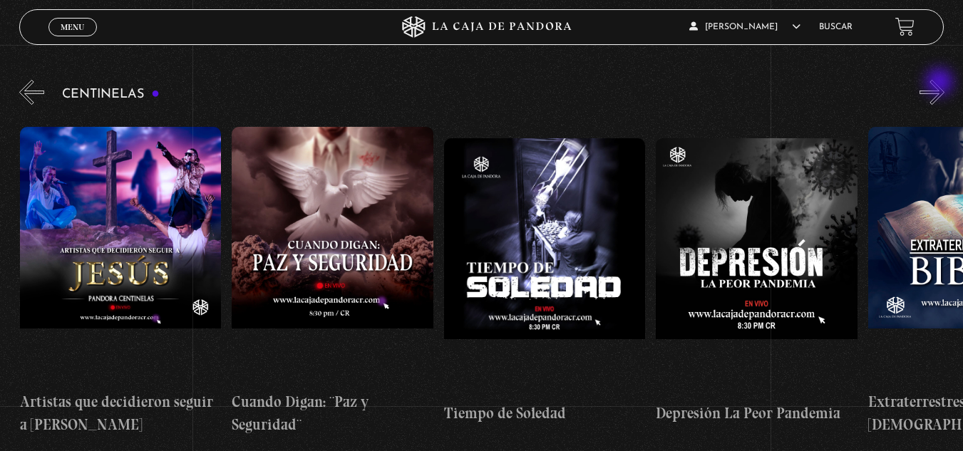
scroll to position [0, 5939]
click at [944, 88] on button "»" at bounding box center [931, 92] width 25 height 25
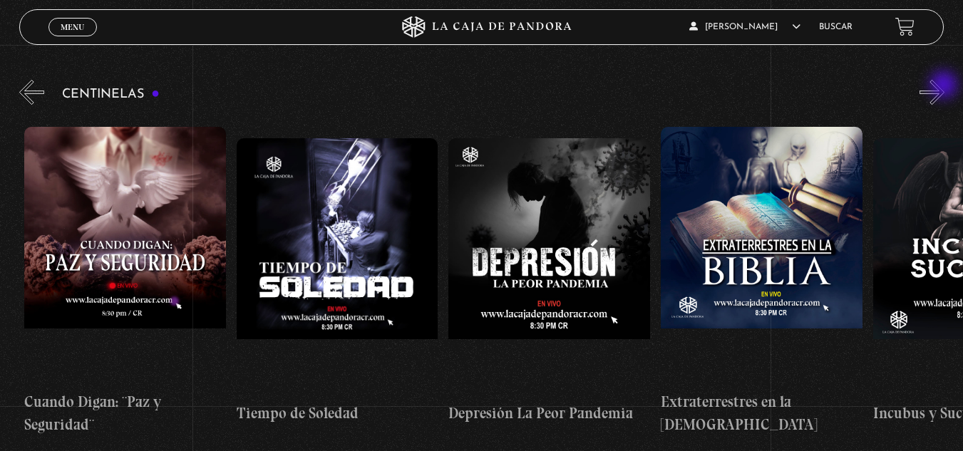
scroll to position [0, 6151]
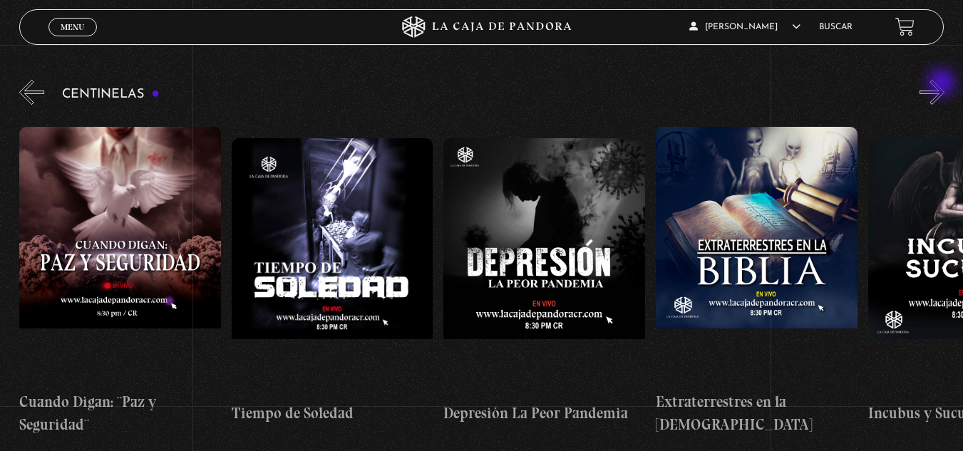
click at [943, 84] on button "»" at bounding box center [931, 92] width 25 height 25
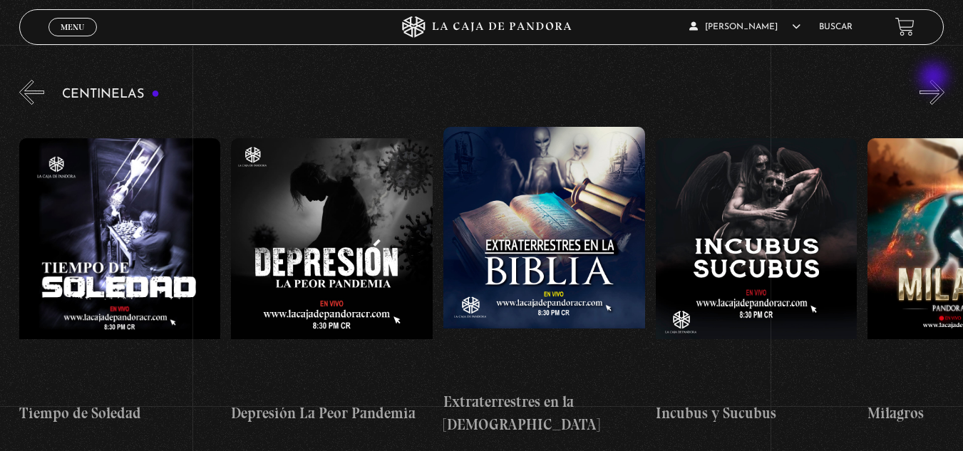
click at [935, 80] on button "»" at bounding box center [931, 92] width 25 height 25
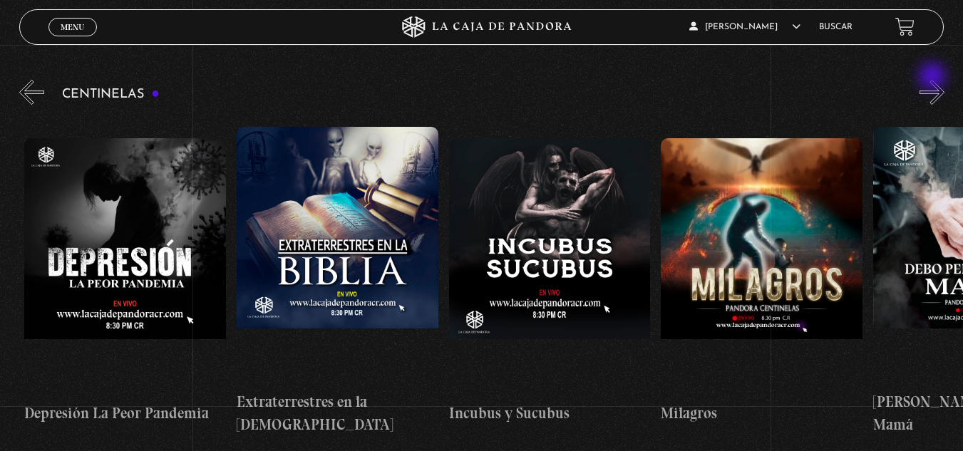
scroll to position [0, 6575]
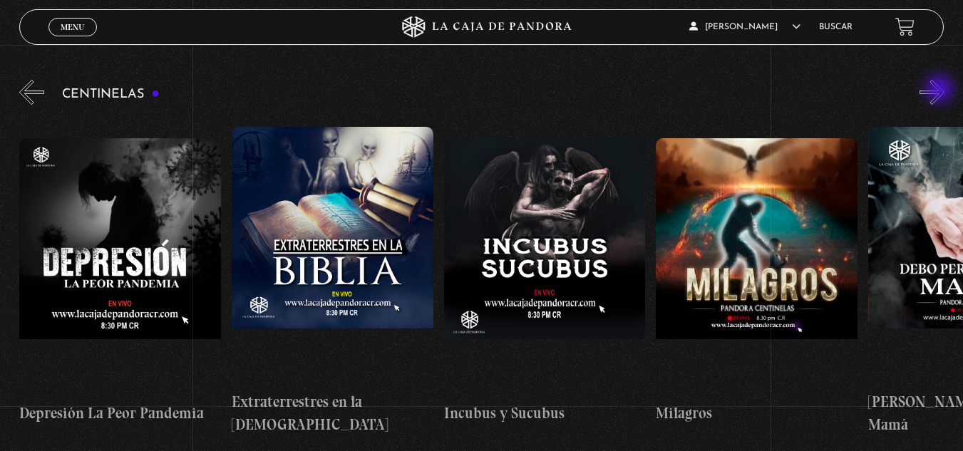
click at [941, 91] on button "»" at bounding box center [931, 92] width 25 height 25
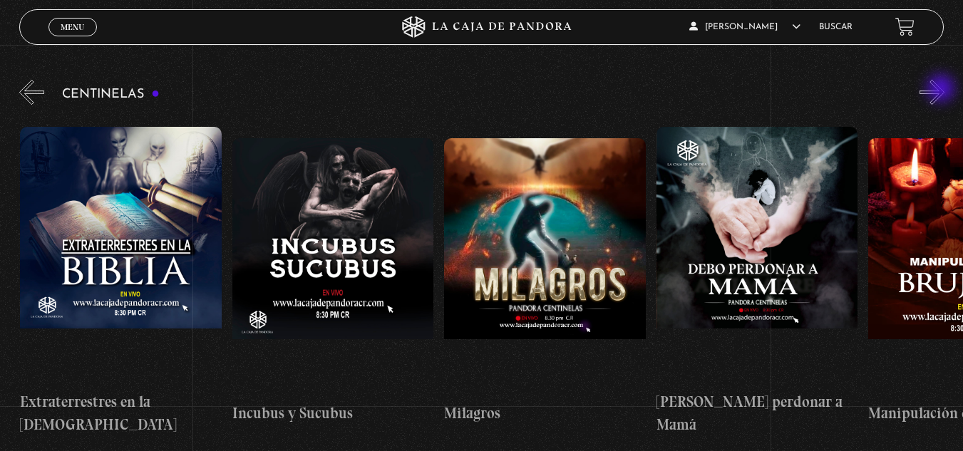
scroll to position [0, 6787]
click at [942, 88] on button "»" at bounding box center [931, 92] width 25 height 25
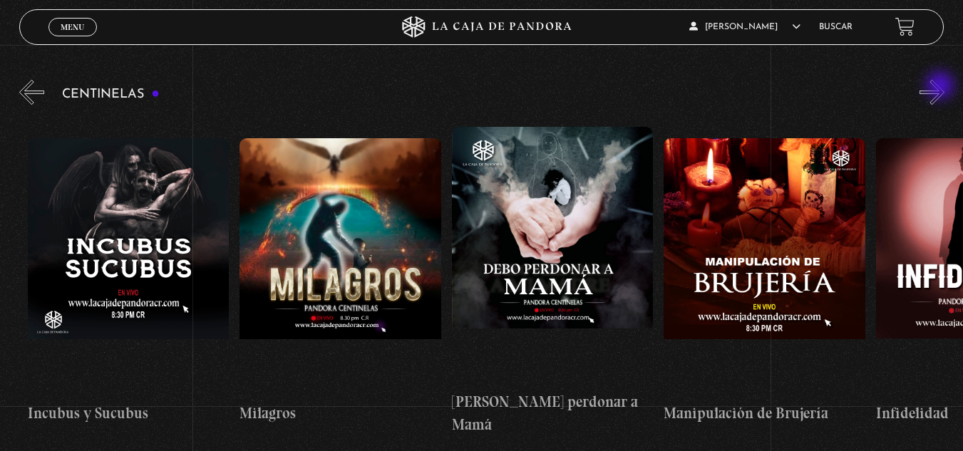
scroll to position [0, 6999]
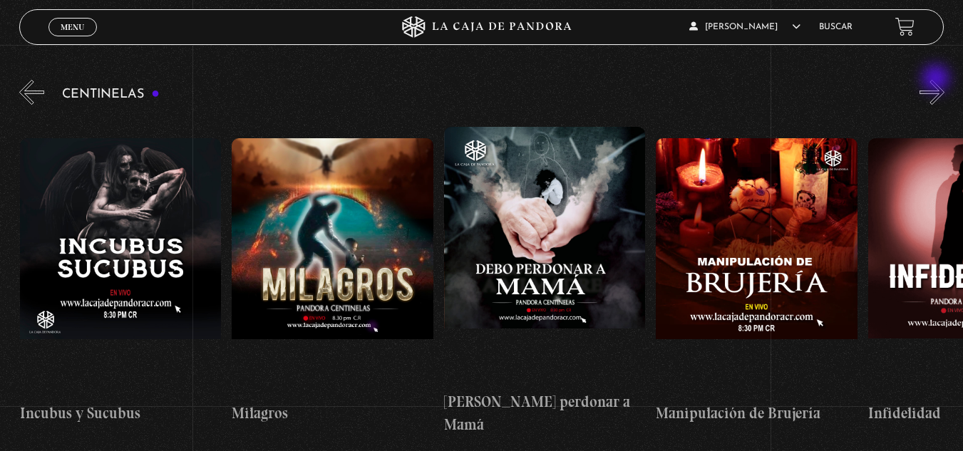
click at [937, 80] on button "»" at bounding box center [931, 92] width 25 height 25
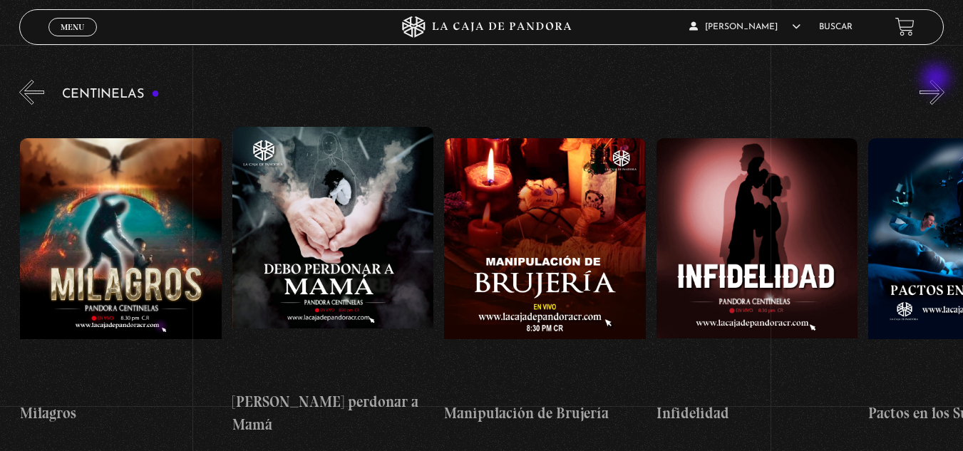
scroll to position [0, 7211]
click at [937, 80] on button "»" at bounding box center [931, 92] width 25 height 25
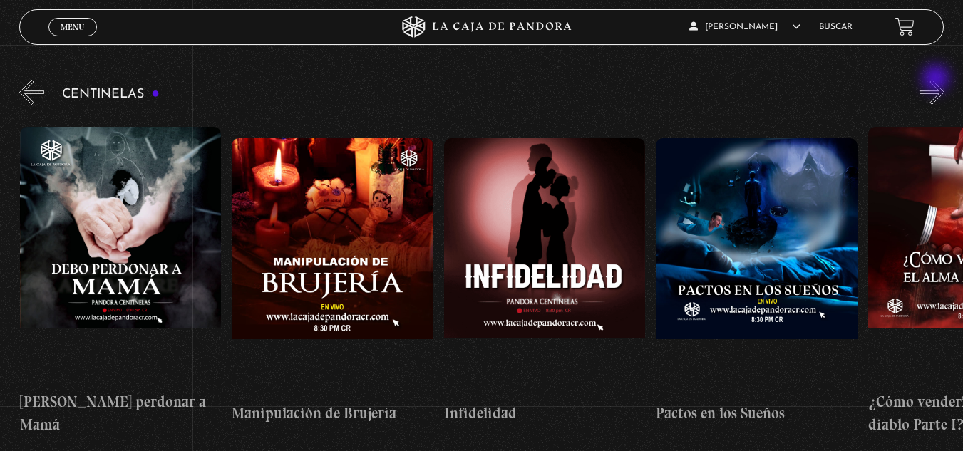
scroll to position [0, 7423]
click at [937, 80] on button "»" at bounding box center [931, 92] width 25 height 25
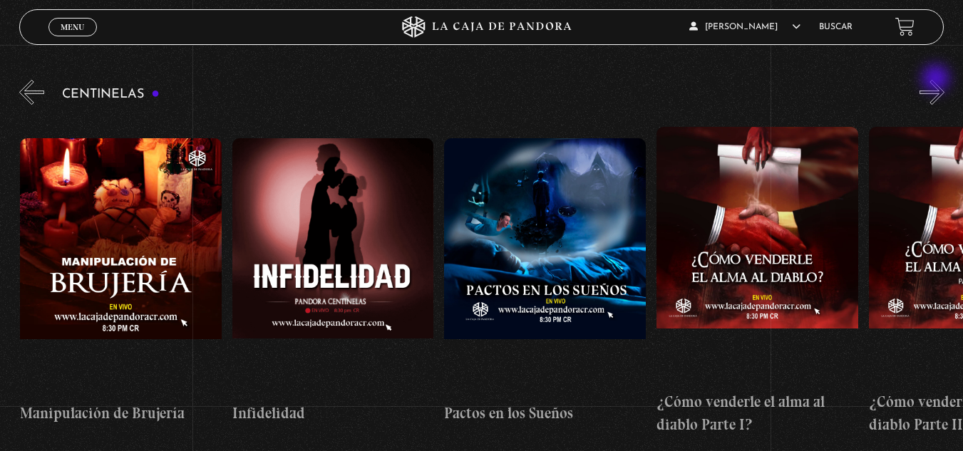
scroll to position [0, 7635]
click at [937, 80] on button "»" at bounding box center [931, 92] width 25 height 25
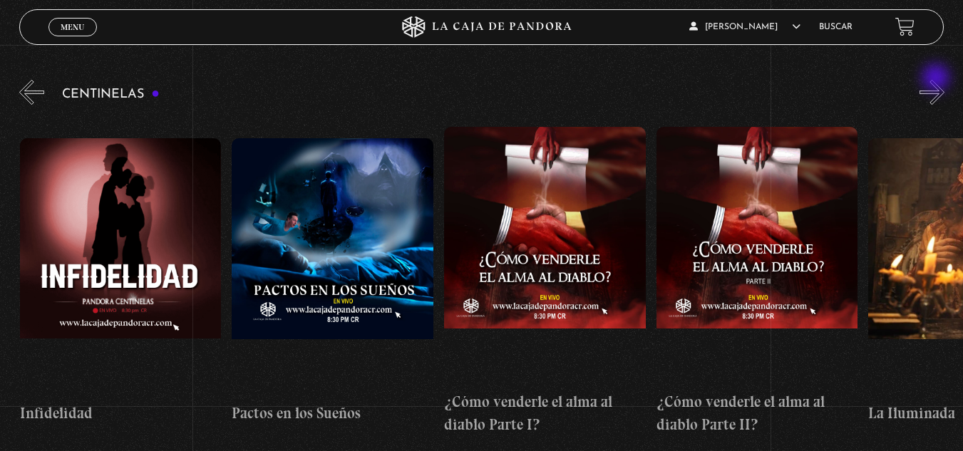
click at [937, 80] on button "»" at bounding box center [931, 92] width 25 height 25
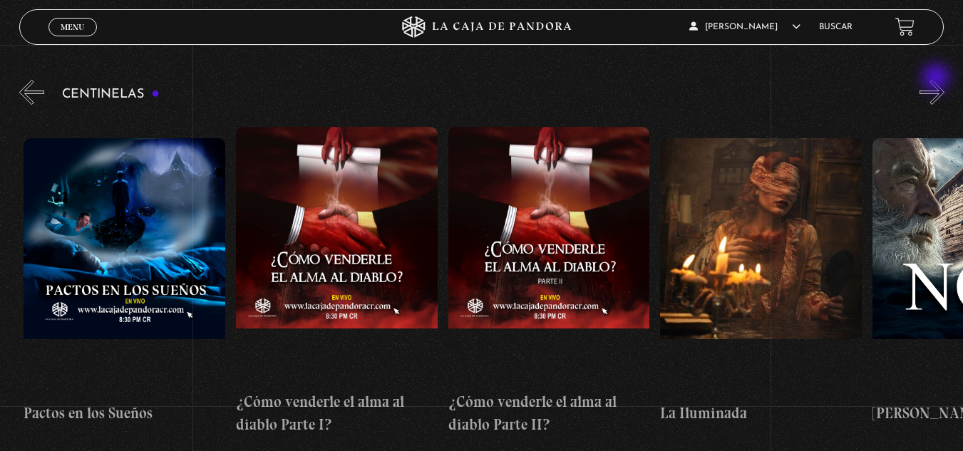
scroll to position [0, 8059]
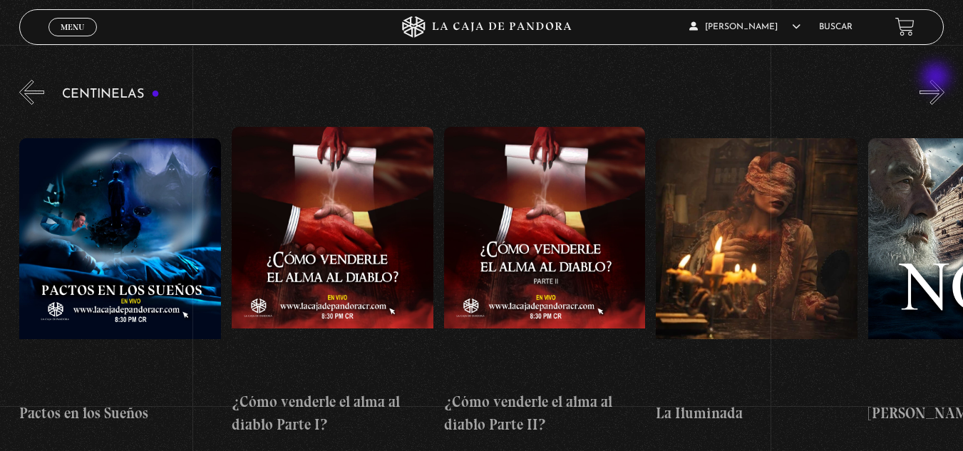
click at [937, 80] on button "»" at bounding box center [931, 92] width 25 height 25
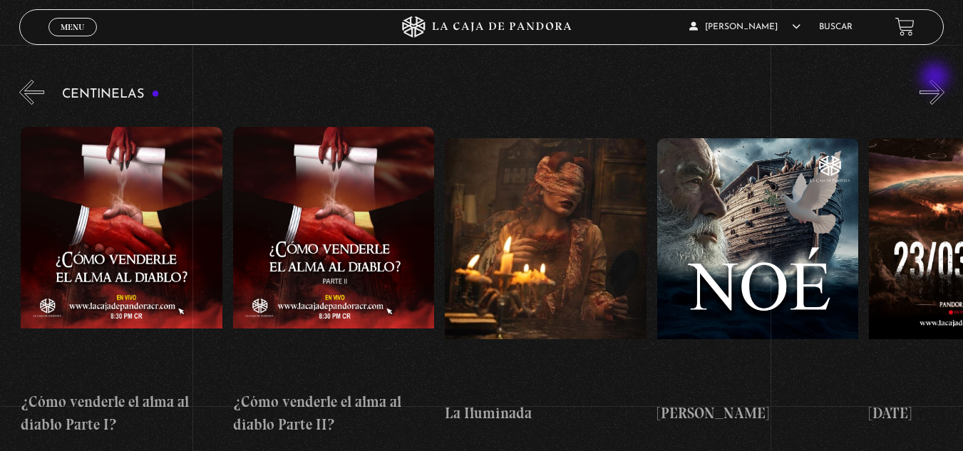
click at [937, 80] on button "»" at bounding box center [931, 92] width 25 height 25
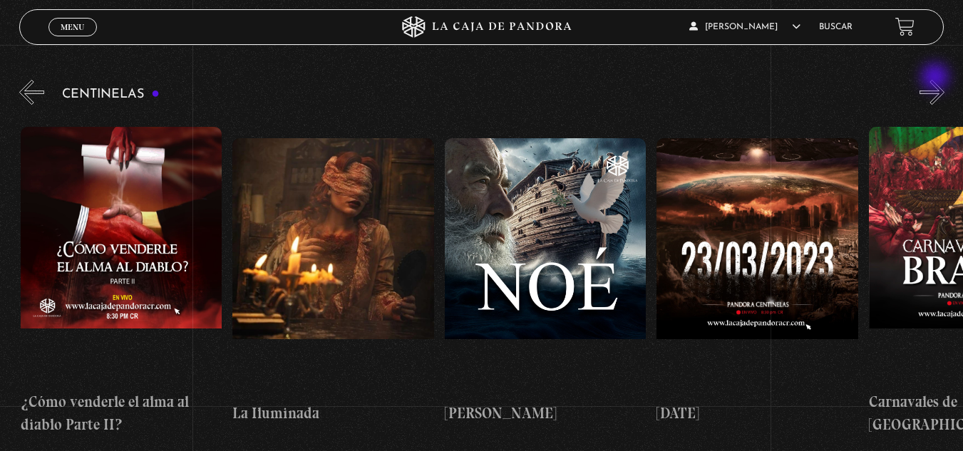
scroll to position [0, 8484]
click at [937, 80] on button "»" at bounding box center [931, 92] width 25 height 25
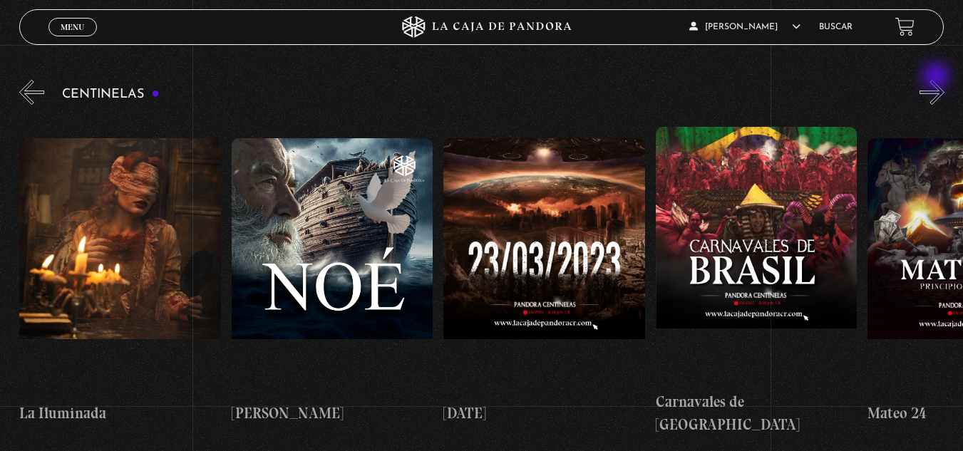
click at [938, 80] on button "»" at bounding box center [931, 92] width 25 height 25
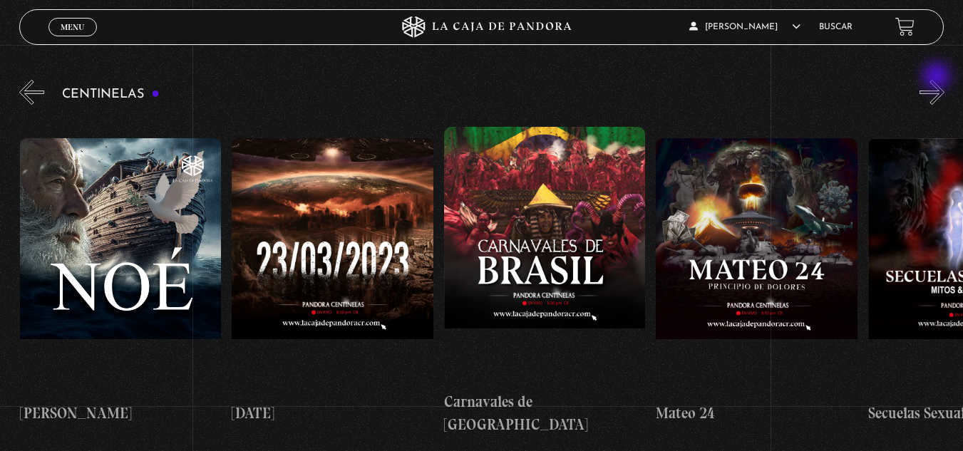
scroll to position [0, 8908]
click at [938, 80] on button "»" at bounding box center [931, 92] width 25 height 25
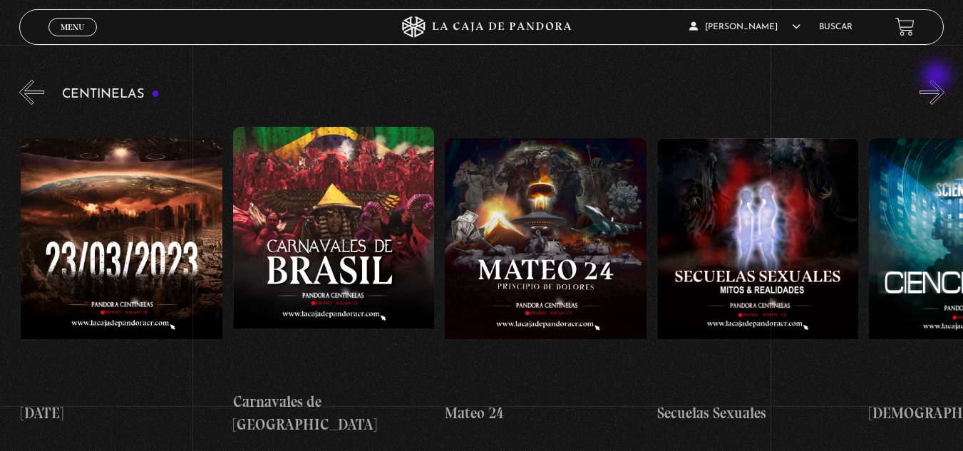
scroll to position [0, 9120]
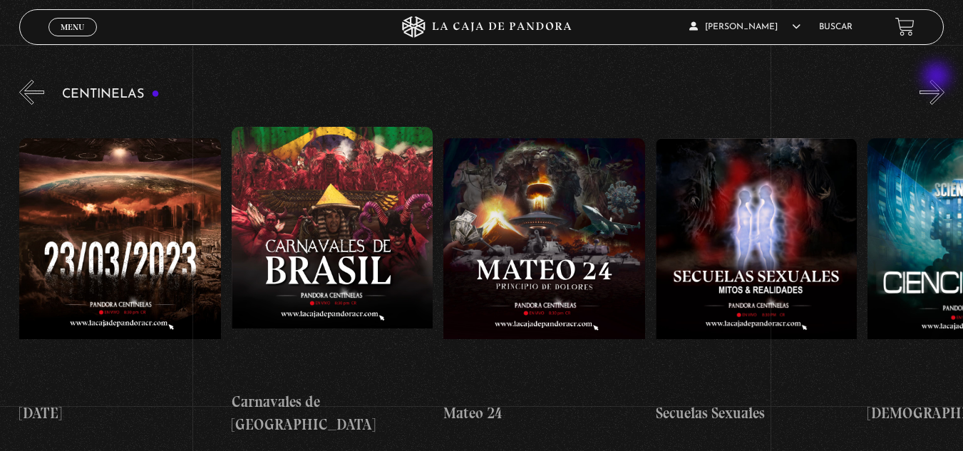
click at [938, 80] on button "»" at bounding box center [931, 92] width 25 height 25
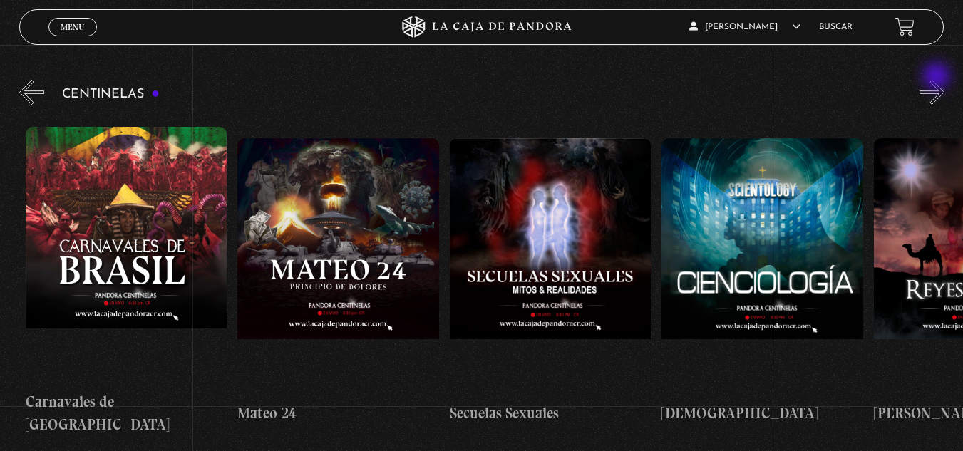
scroll to position [0, 9332]
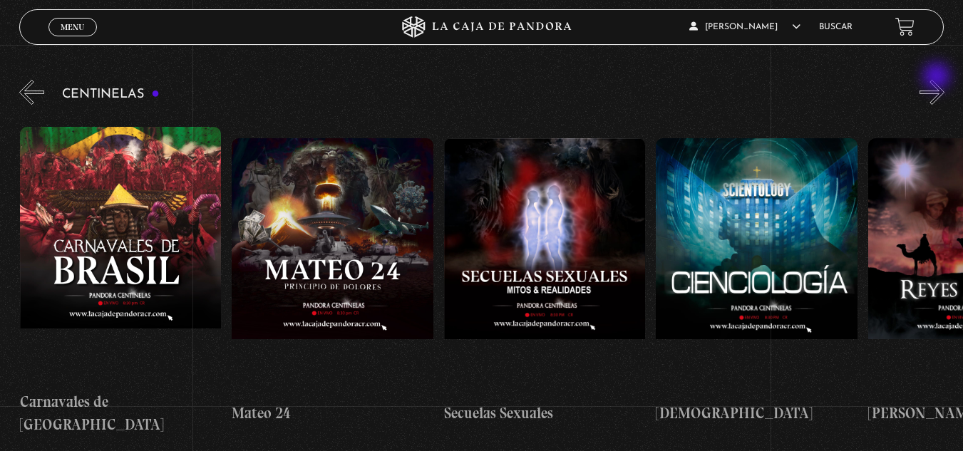
click at [938, 80] on button "»" at bounding box center [931, 92] width 25 height 25
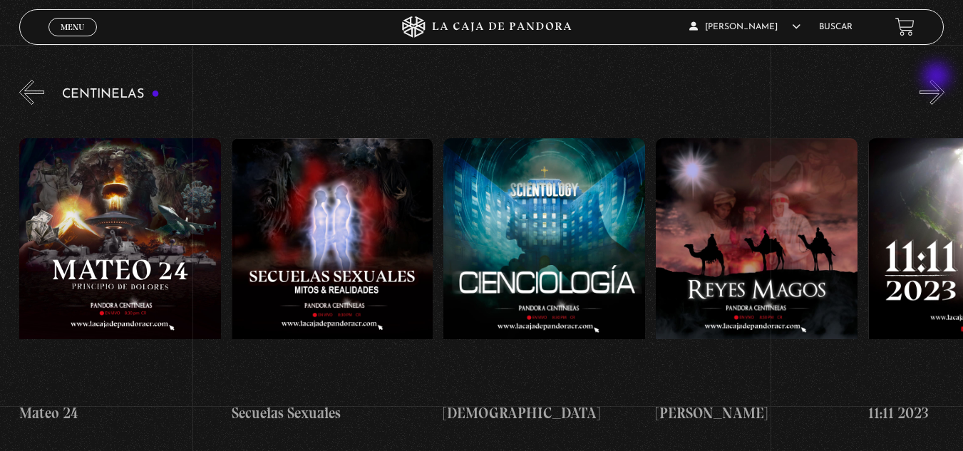
click at [938, 80] on button "»" at bounding box center [931, 92] width 25 height 25
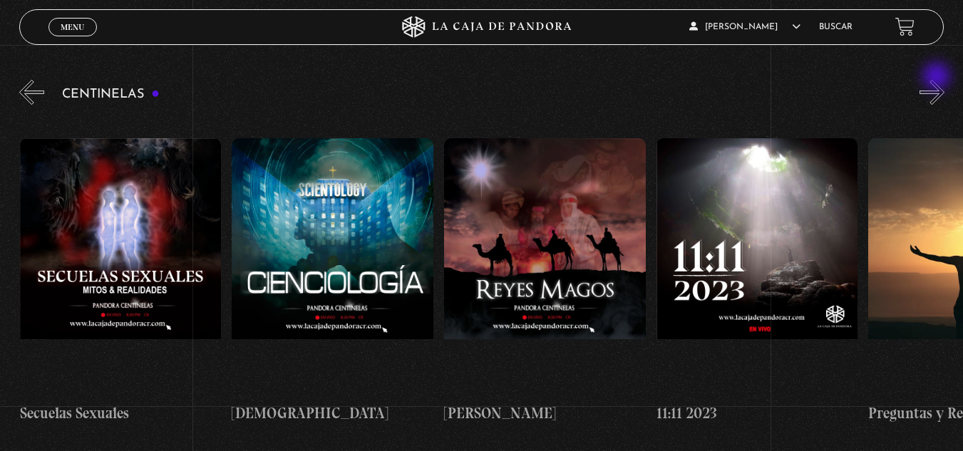
click at [938, 80] on button "»" at bounding box center [931, 92] width 25 height 25
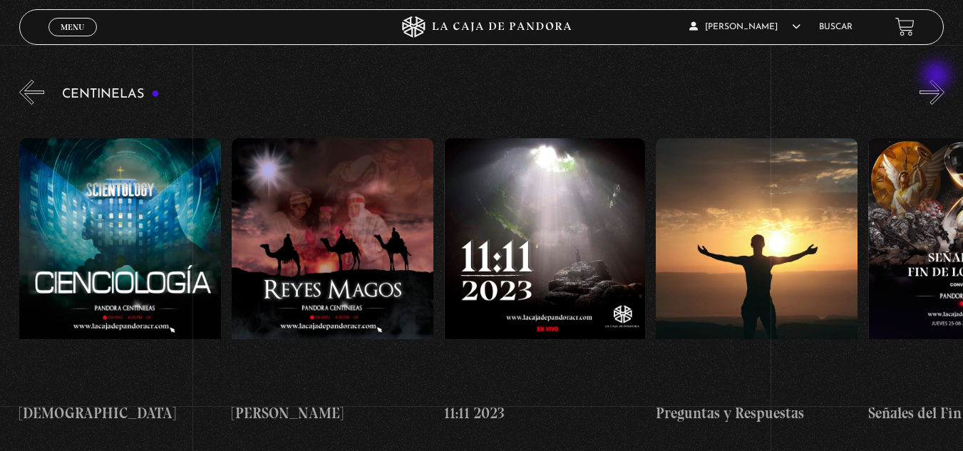
click at [938, 80] on button "»" at bounding box center [931, 92] width 25 height 25
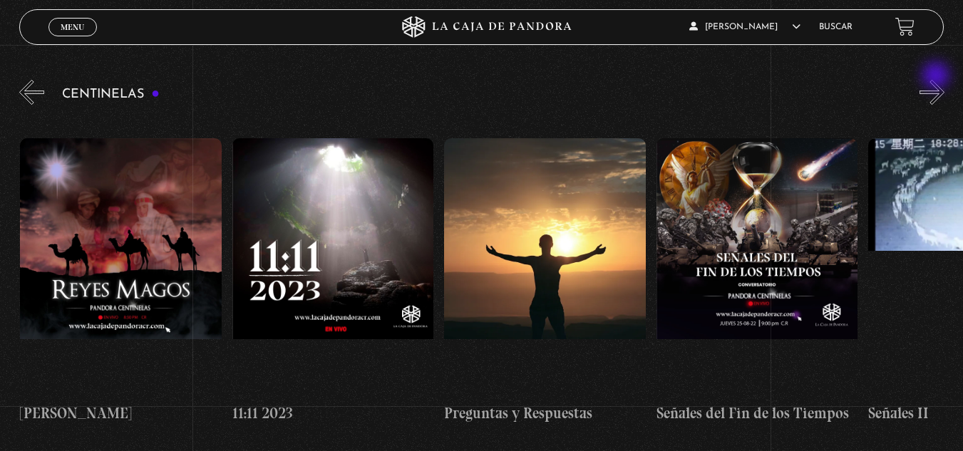
scroll to position [0, 10181]
click at [937, 80] on button "»" at bounding box center [931, 92] width 25 height 25
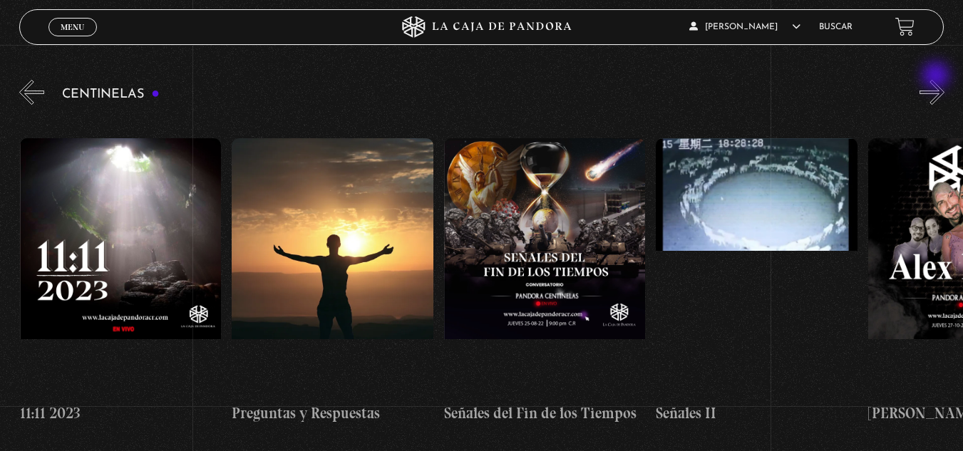
click at [937, 80] on button "»" at bounding box center [931, 92] width 25 height 25
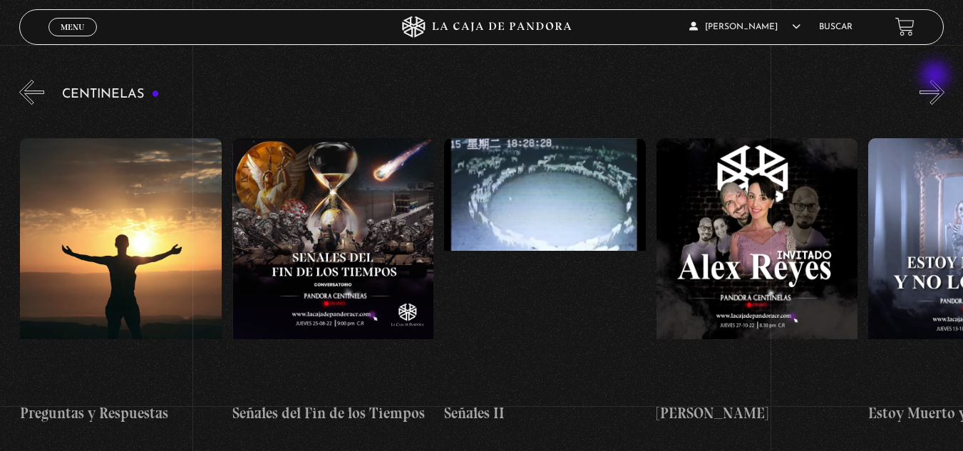
scroll to position [0, 10605]
click at [937, 80] on button "»" at bounding box center [931, 92] width 25 height 25
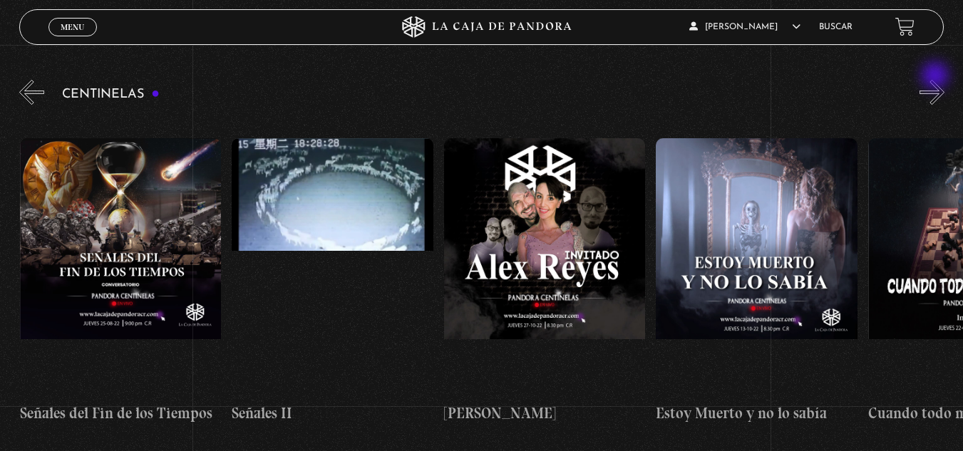
scroll to position [0, 10817]
click at [943, 84] on button "»" at bounding box center [931, 92] width 25 height 25
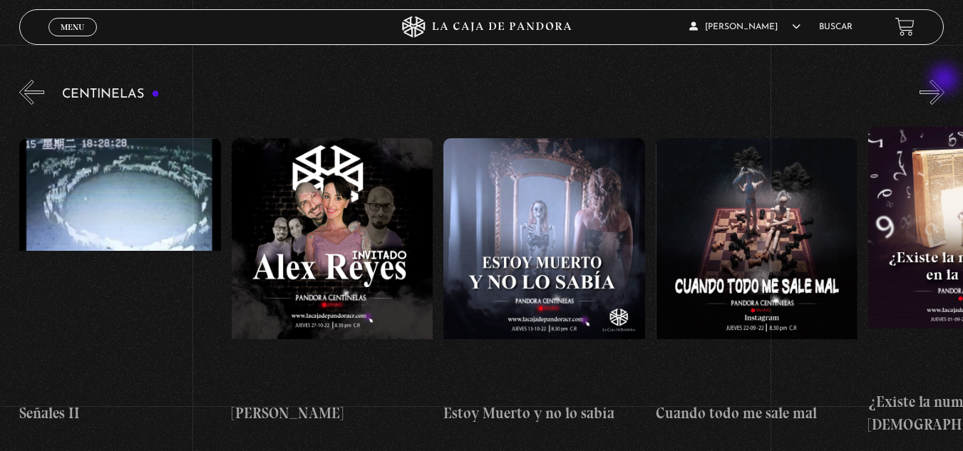
click at [944, 81] on button "»" at bounding box center [931, 92] width 25 height 25
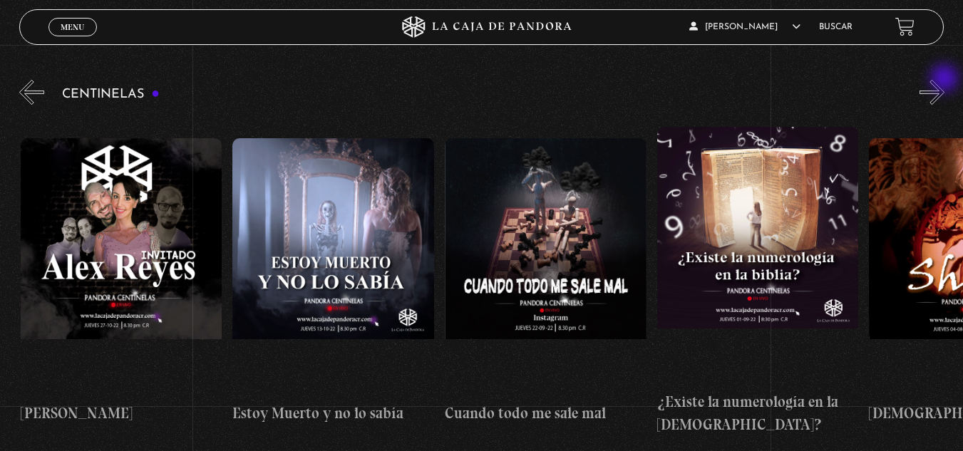
scroll to position [0, 11241]
click at [944, 80] on button "»" at bounding box center [931, 92] width 25 height 25
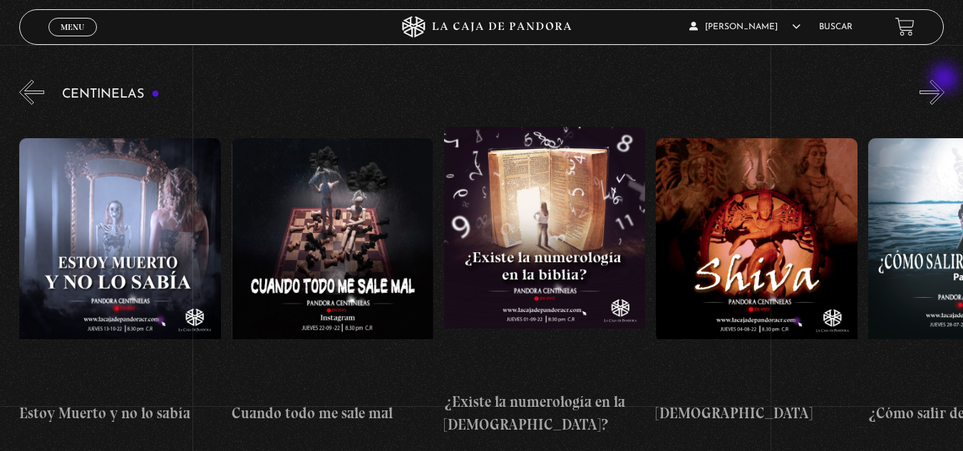
click at [944, 80] on button "»" at bounding box center [931, 92] width 25 height 25
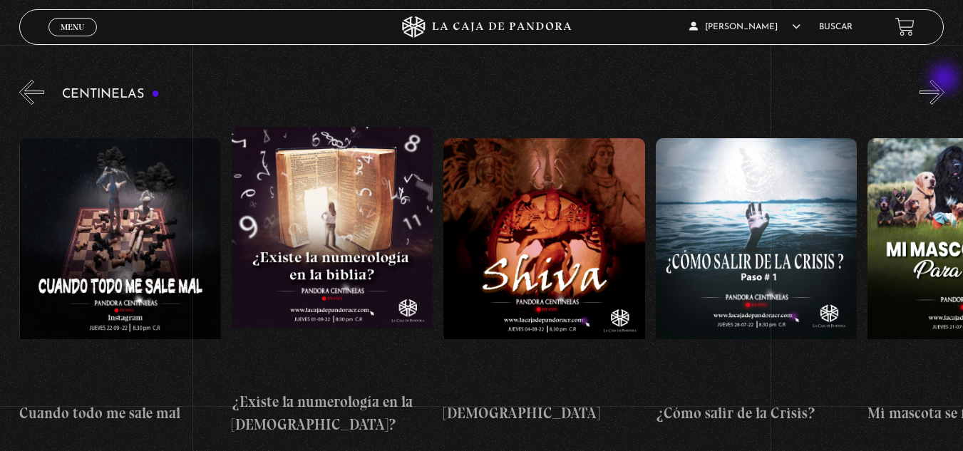
click at [944, 80] on button "»" at bounding box center [931, 92] width 25 height 25
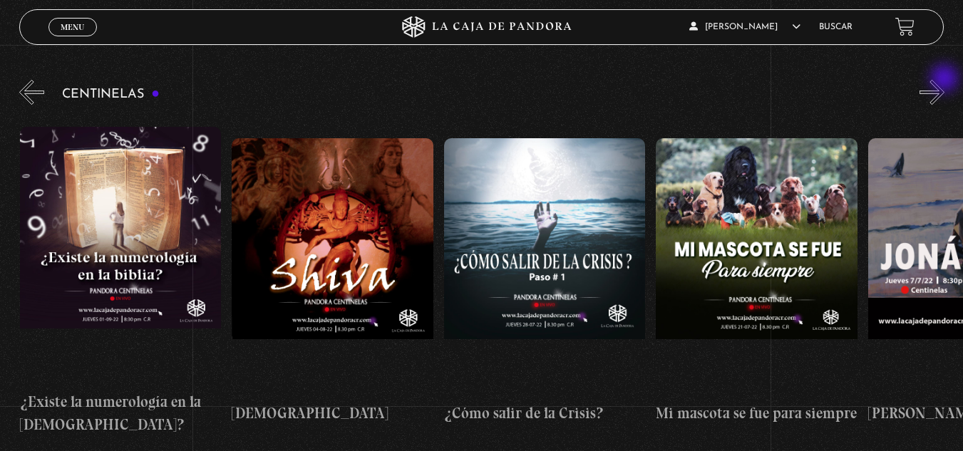
scroll to position [0, 11877]
click at [944, 80] on button "»" at bounding box center [931, 92] width 25 height 25
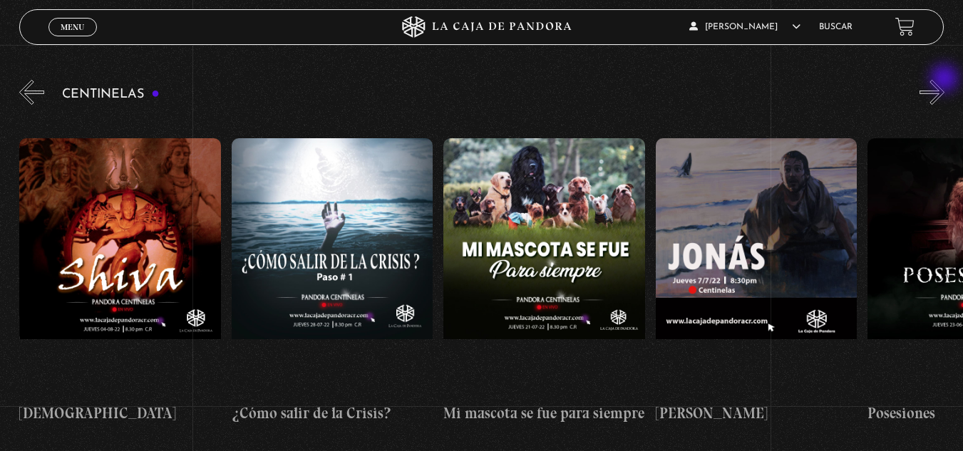
click at [944, 80] on button "»" at bounding box center [931, 92] width 25 height 25
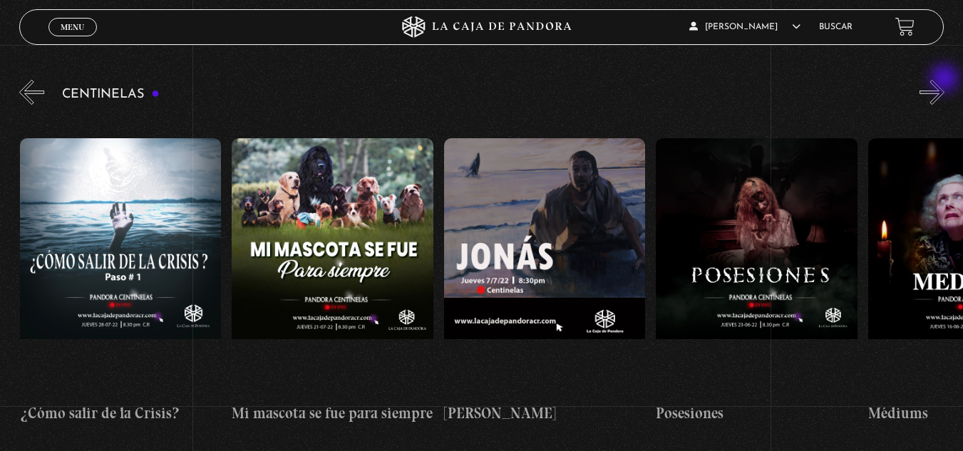
scroll to position [0, 12301]
click at [944, 80] on button "»" at bounding box center [931, 92] width 25 height 25
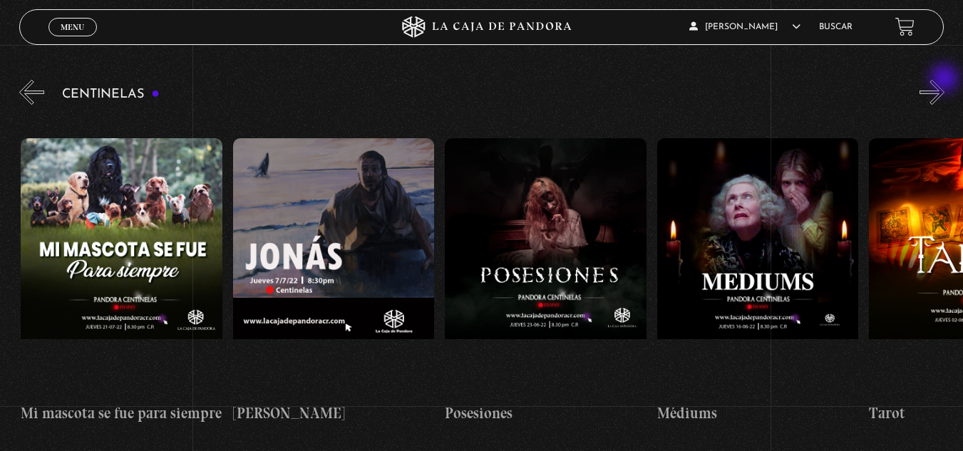
scroll to position [0, 12514]
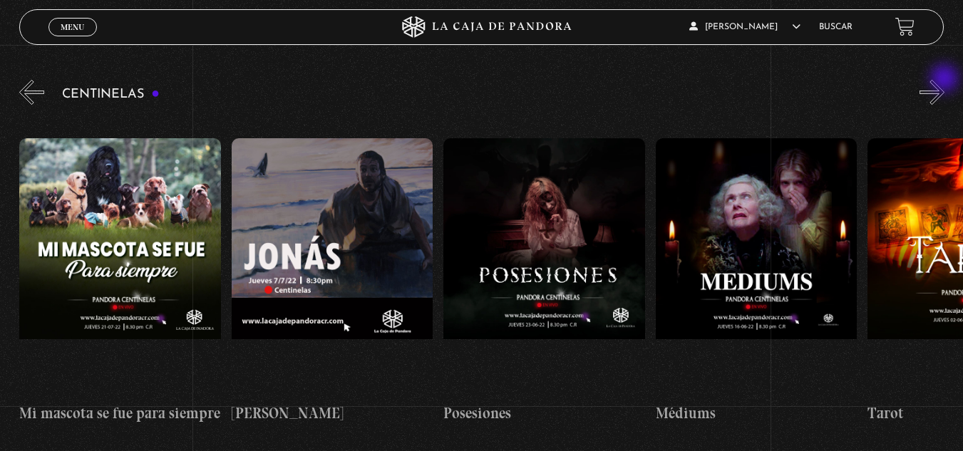
click at [944, 80] on button "»" at bounding box center [931, 92] width 25 height 25
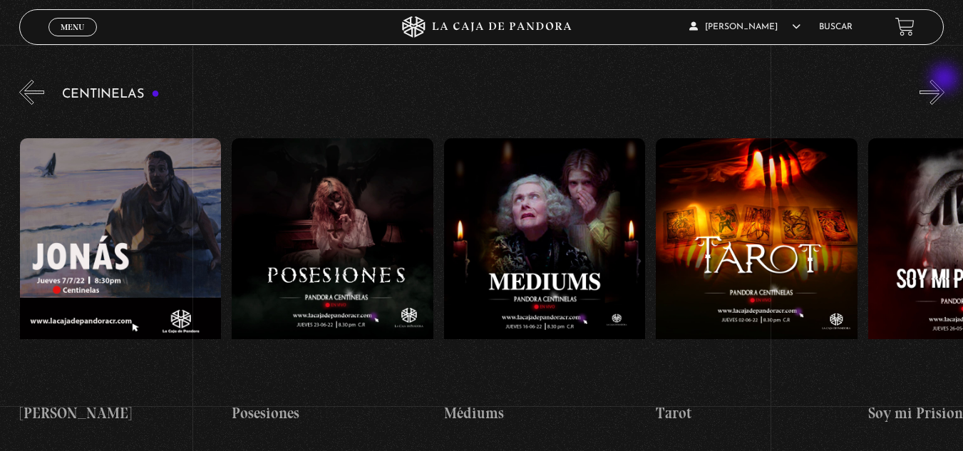
click at [944, 80] on button "»" at bounding box center [931, 92] width 25 height 25
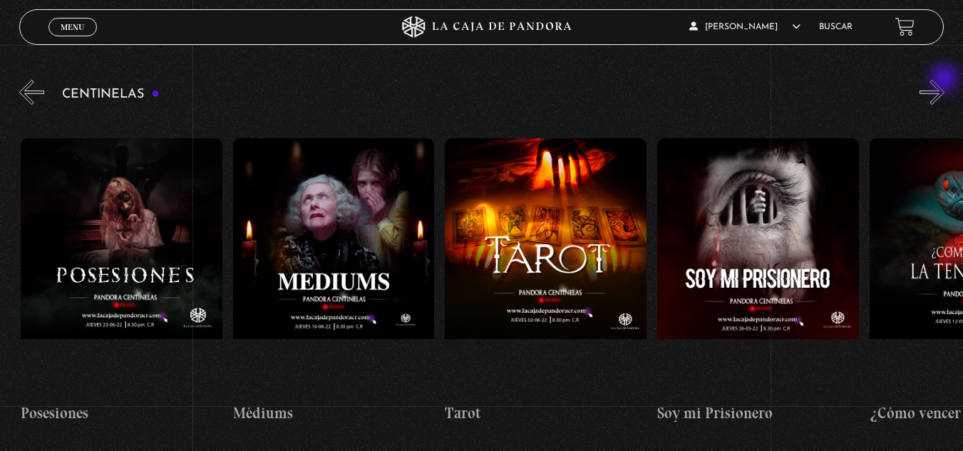
scroll to position [0, 12938]
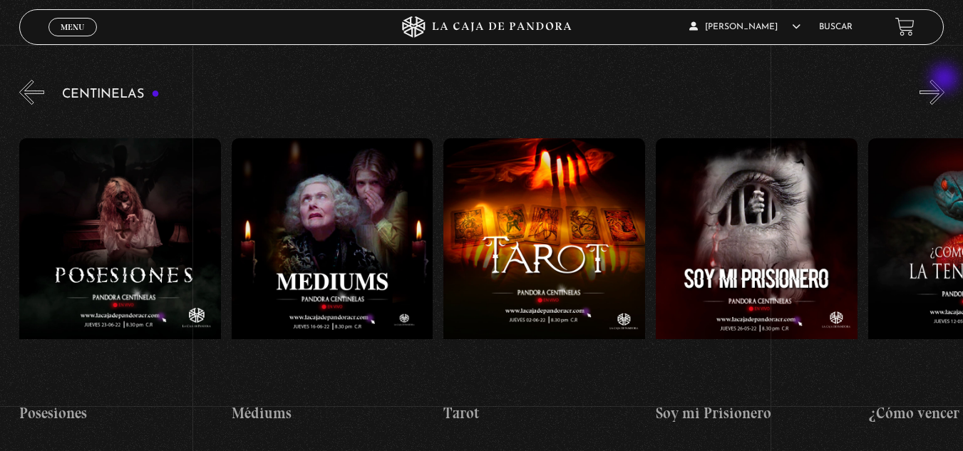
click at [944, 80] on button "»" at bounding box center [931, 92] width 25 height 25
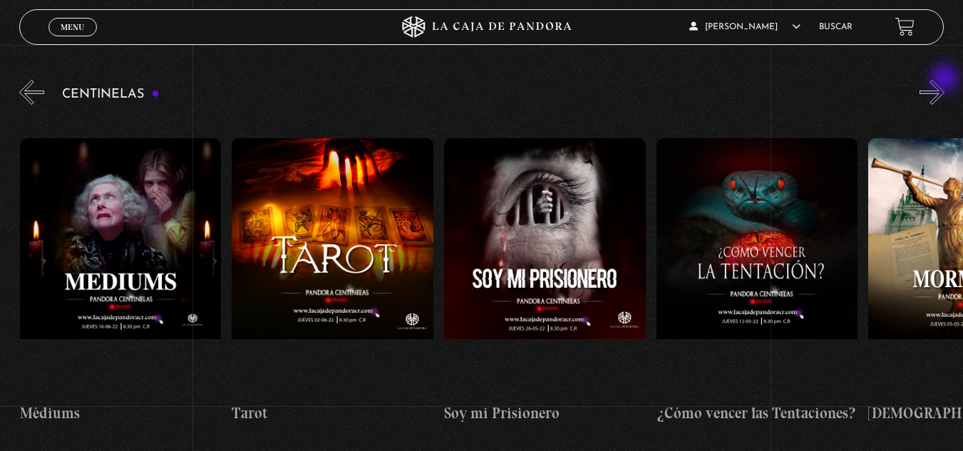
scroll to position [0, 13149]
click at [944, 80] on button "»" at bounding box center [931, 92] width 25 height 25
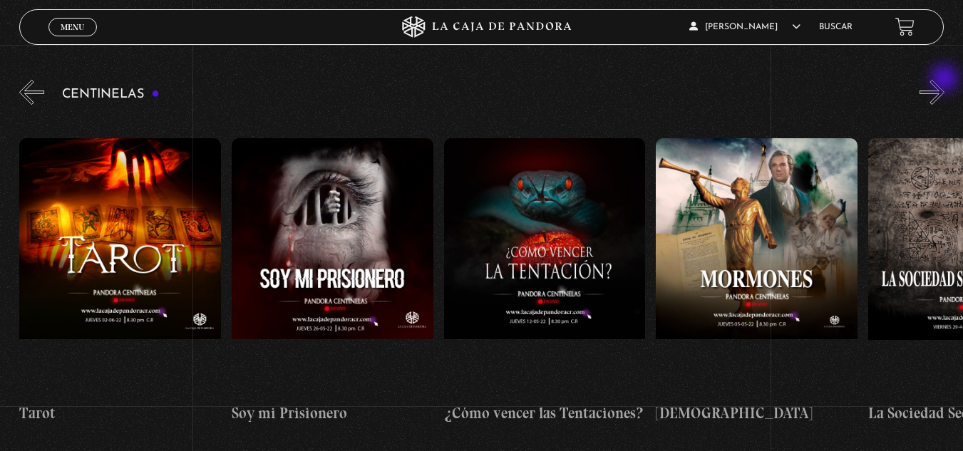
click at [944, 80] on button "»" at bounding box center [931, 92] width 25 height 25
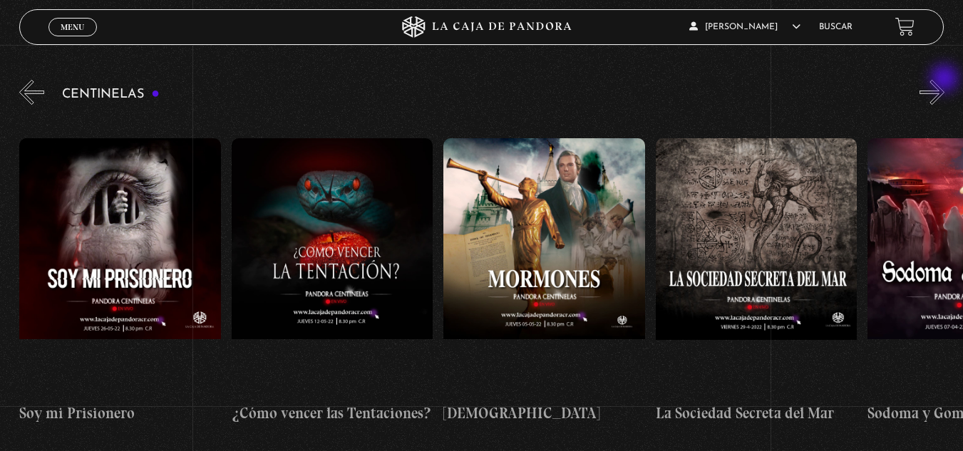
click at [944, 80] on button "»" at bounding box center [931, 92] width 25 height 25
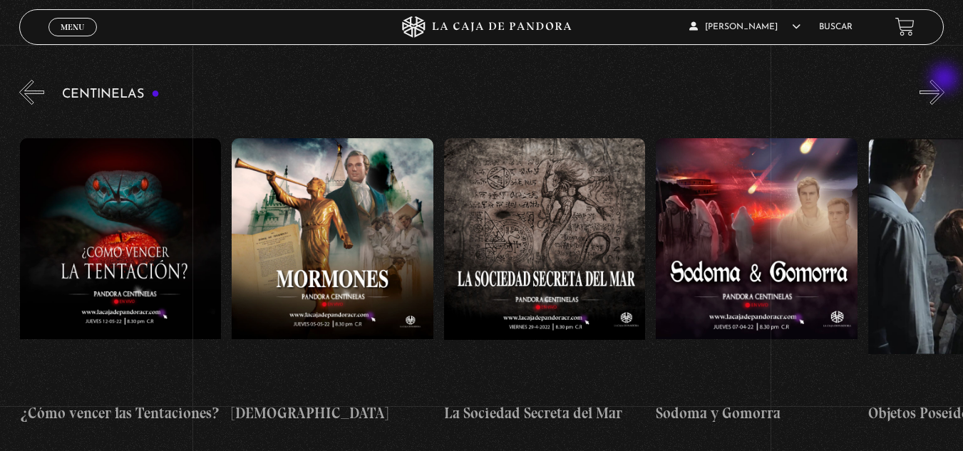
click at [944, 80] on button "»" at bounding box center [931, 92] width 25 height 25
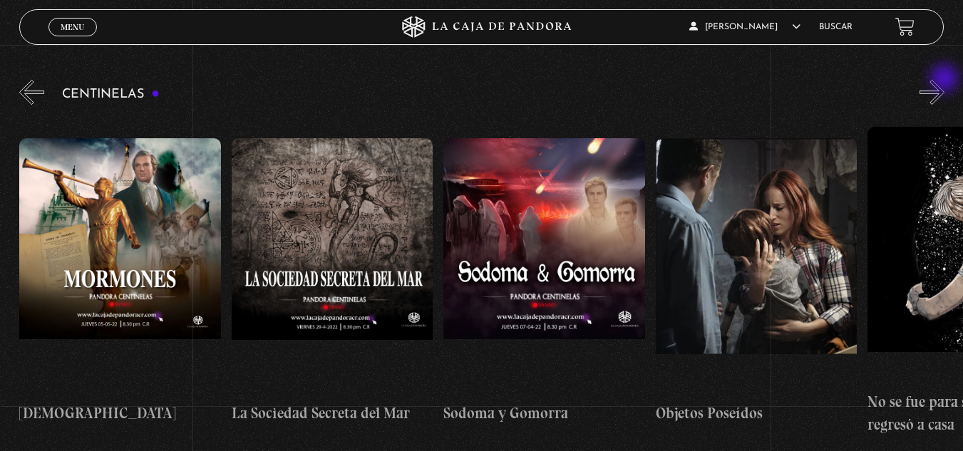
click at [944, 80] on button "»" at bounding box center [931, 92] width 25 height 25
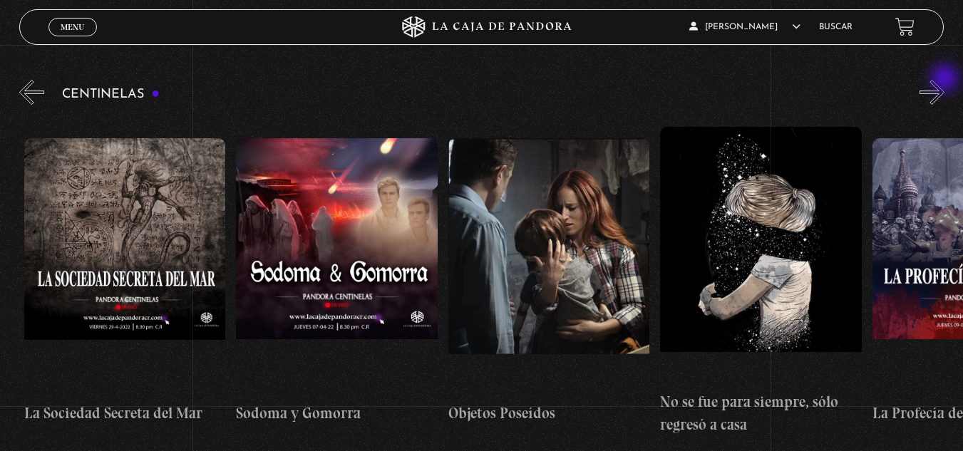
scroll to position [0, 14210]
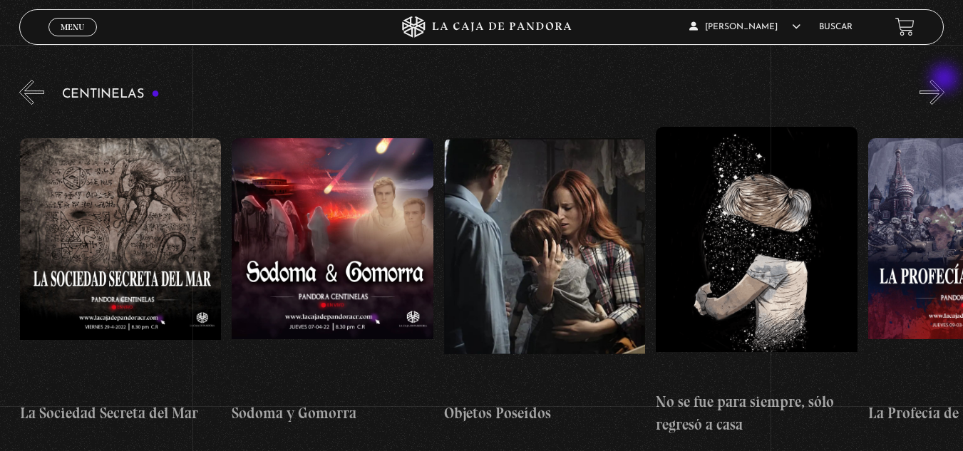
click at [944, 80] on button "»" at bounding box center [931, 92] width 25 height 25
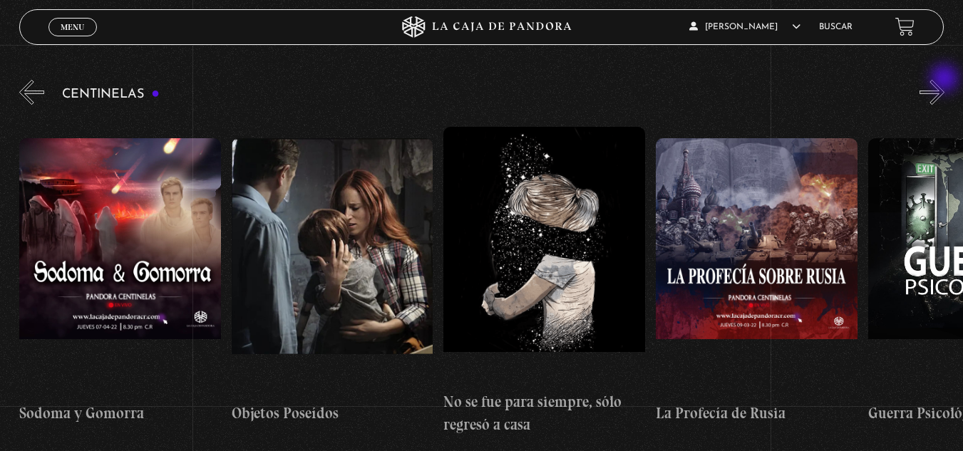
click at [944, 80] on button "»" at bounding box center [931, 92] width 25 height 25
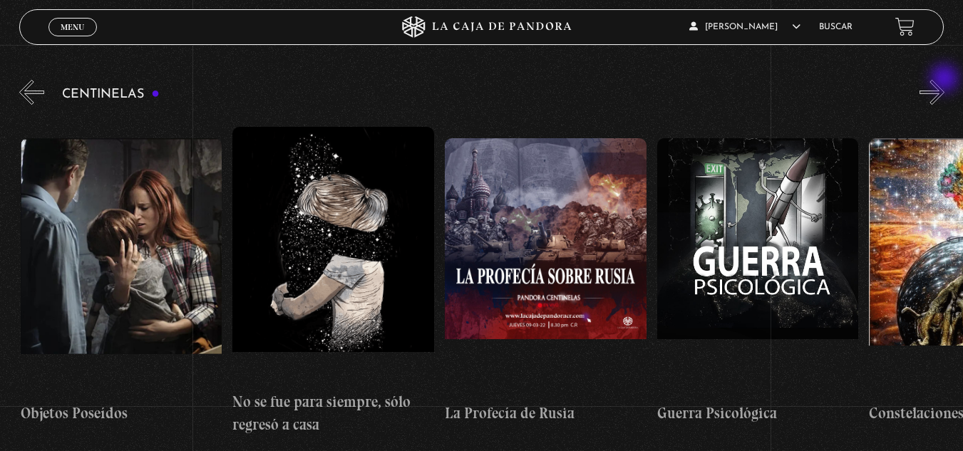
scroll to position [0, 14634]
click at [944, 80] on button "»" at bounding box center [931, 92] width 25 height 25
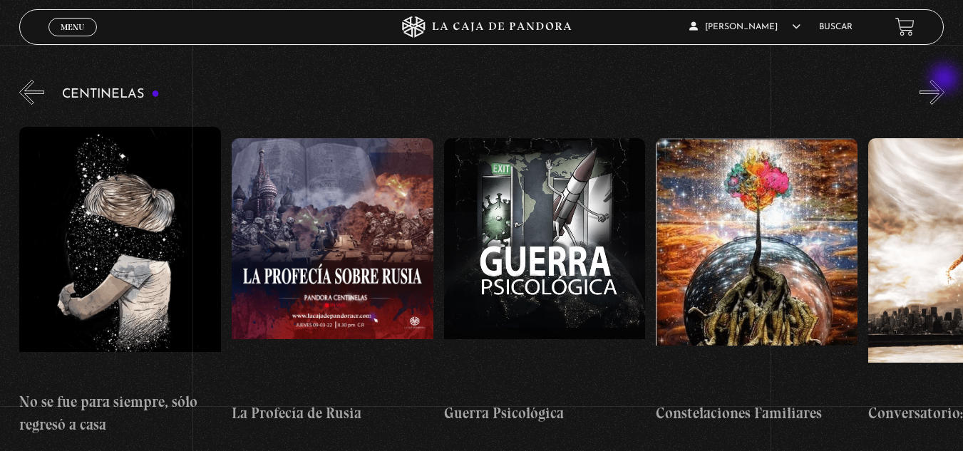
click at [944, 80] on button "»" at bounding box center [931, 92] width 25 height 25
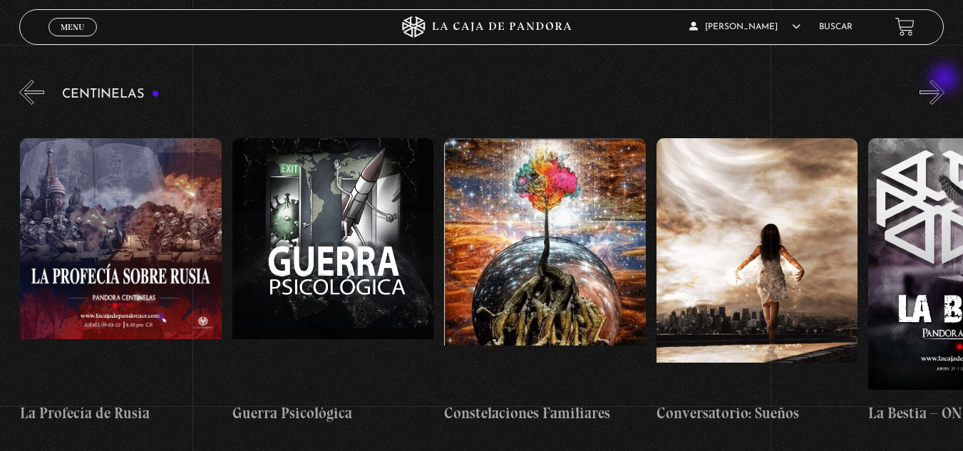
click at [944, 80] on button "»" at bounding box center [931, 92] width 25 height 25
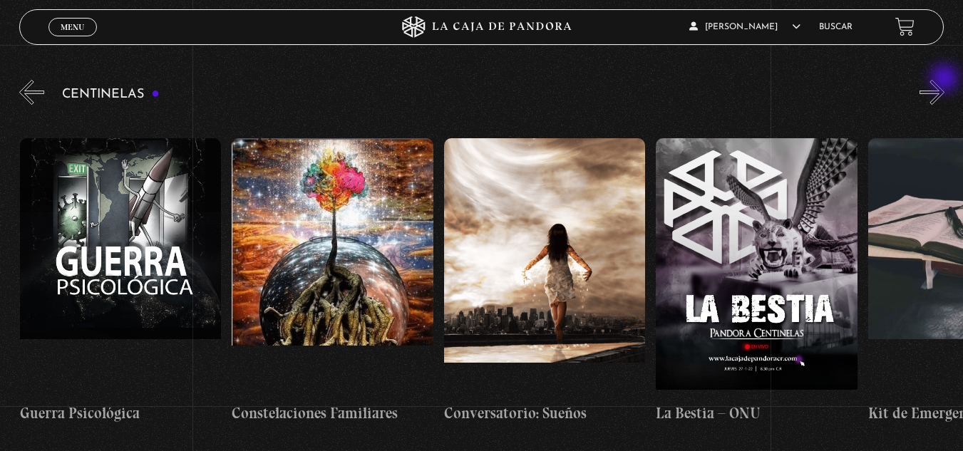
click at [944, 80] on button "»" at bounding box center [931, 92] width 25 height 25
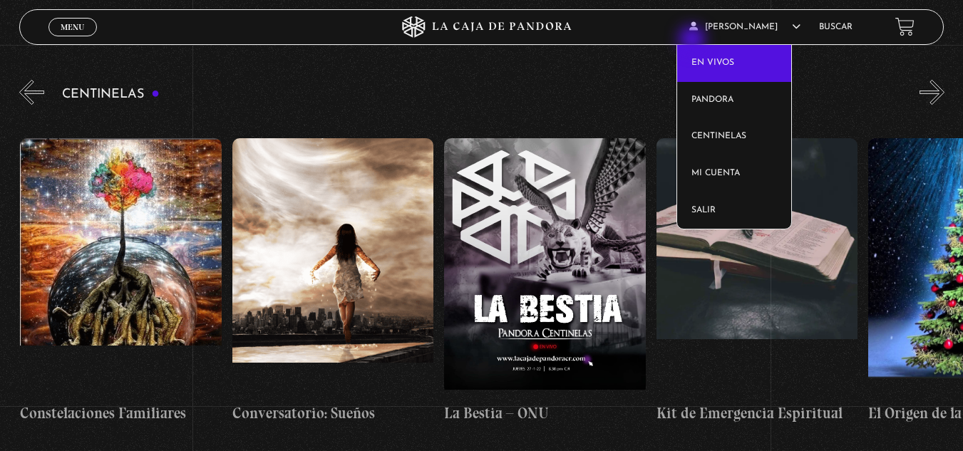
scroll to position [0, 15483]
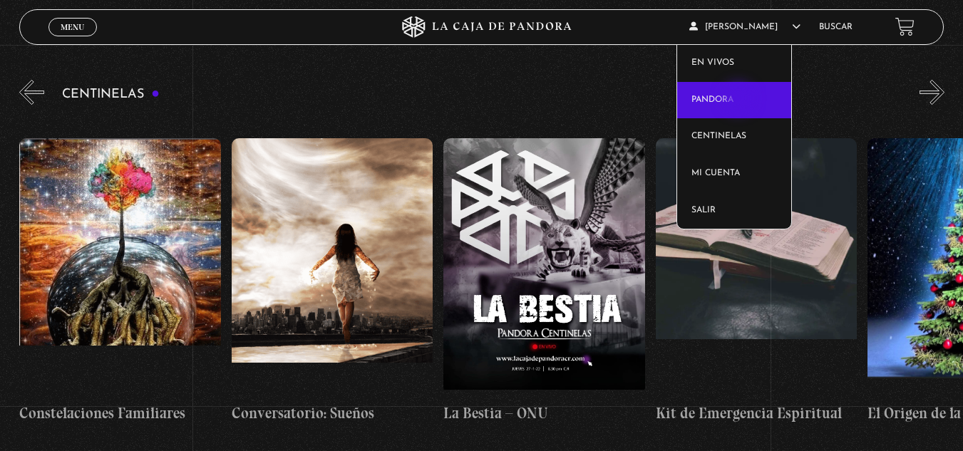
click at [740, 100] on link "Pandora" at bounding box center [734, 100] width 114 height 37
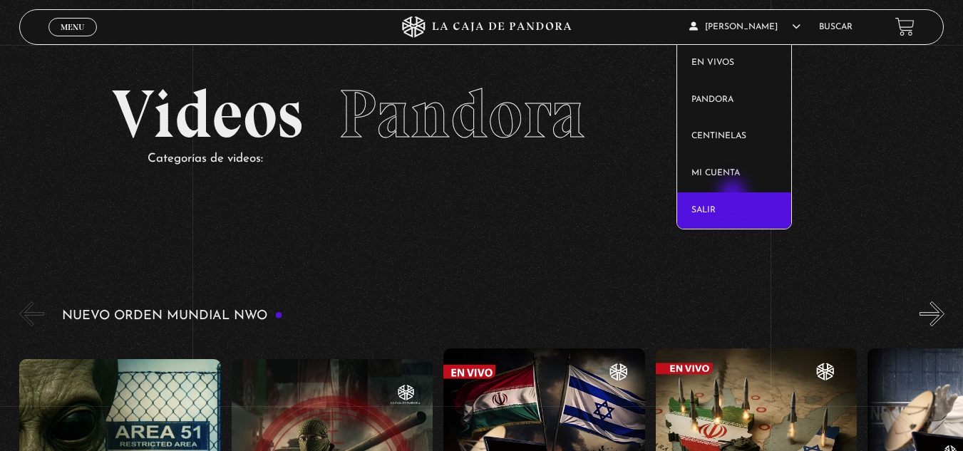
click at [734, 195] on link "Salir" at bounding box center [734, 210] width 114 height 37
